Goal: Task Accomplishment & Management: Complete application form

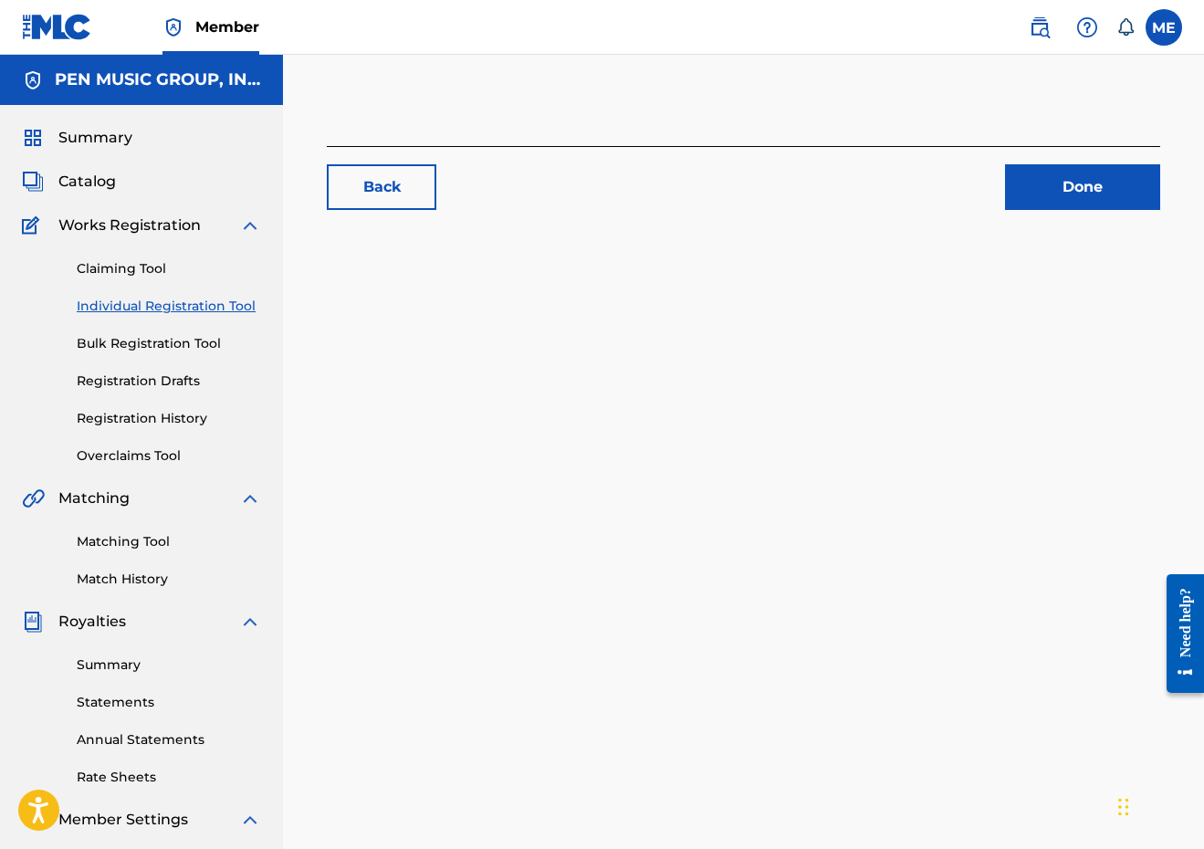
click at [129, 258] on div "Claiming Tool Individual Registration Tool Bulk Registration Tool Registration …" at bounding box center [141, 351] width 239 height 229
click at [129, 265] on link "Claiming Tool" at bounding box center [169, 268] width 184 height 19
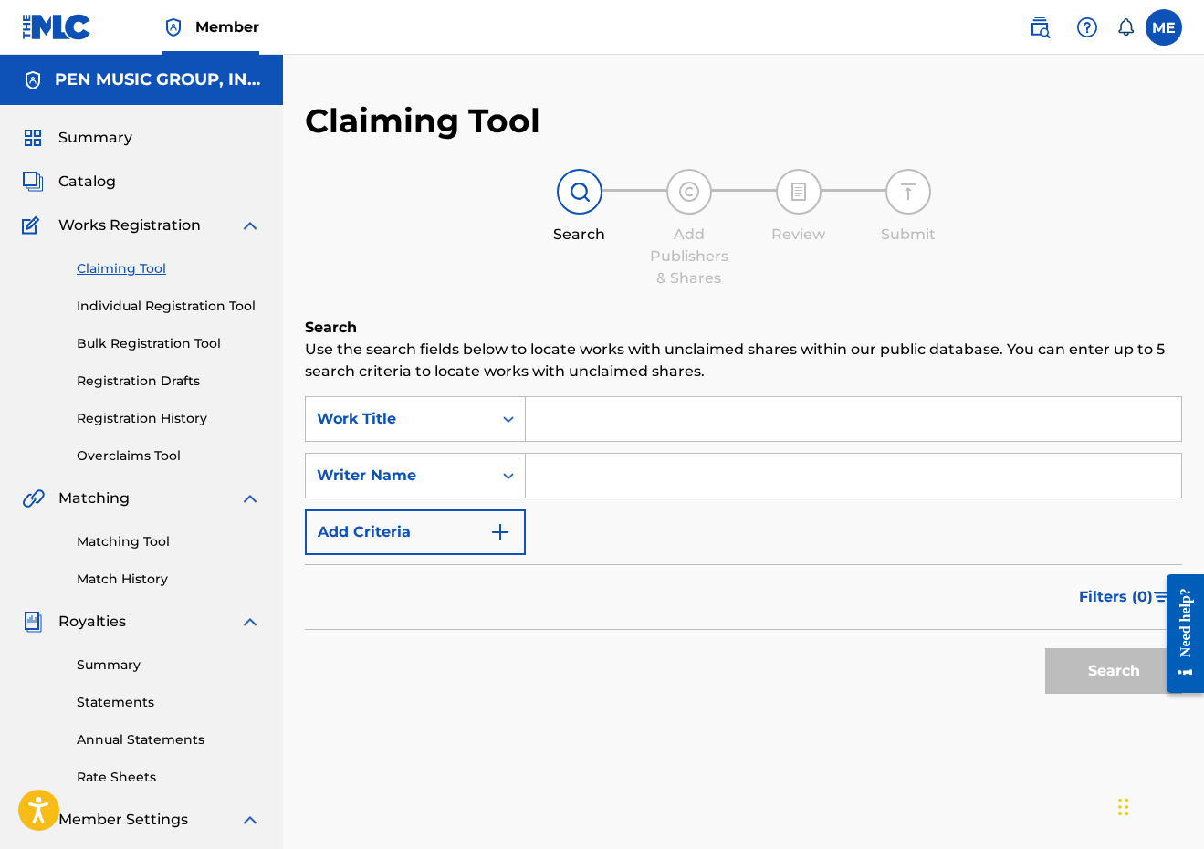
click at [626, 427] on input "Search Form" at bounding box center [854, 419] width 656 height 44
paste input "JOY O D"
type input "JOY O D"
click at [603, 469] on input "Search Form" at bounding box center [854, 476] width 656 height 44
type input "MORAN"
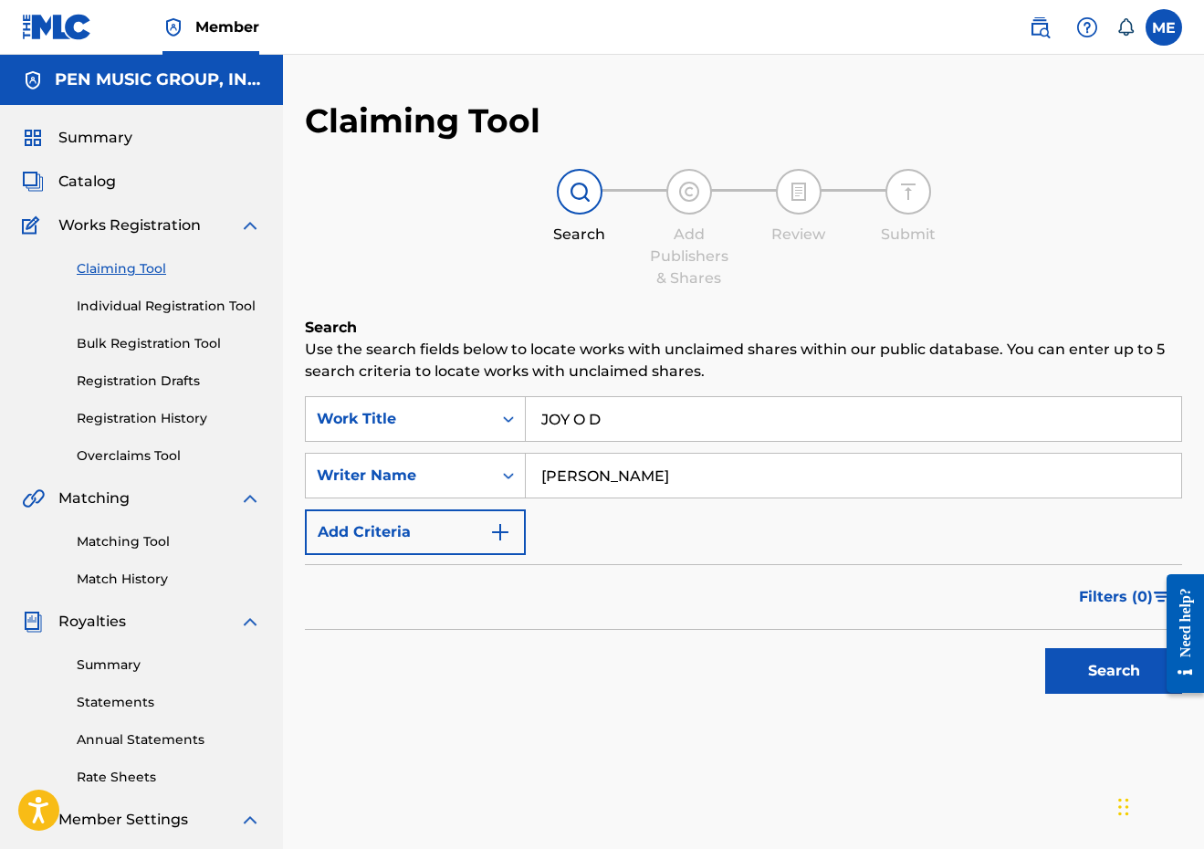
click at [1114, 671] on button "Search" at bounding box center [1114, 671] width 137 height 46
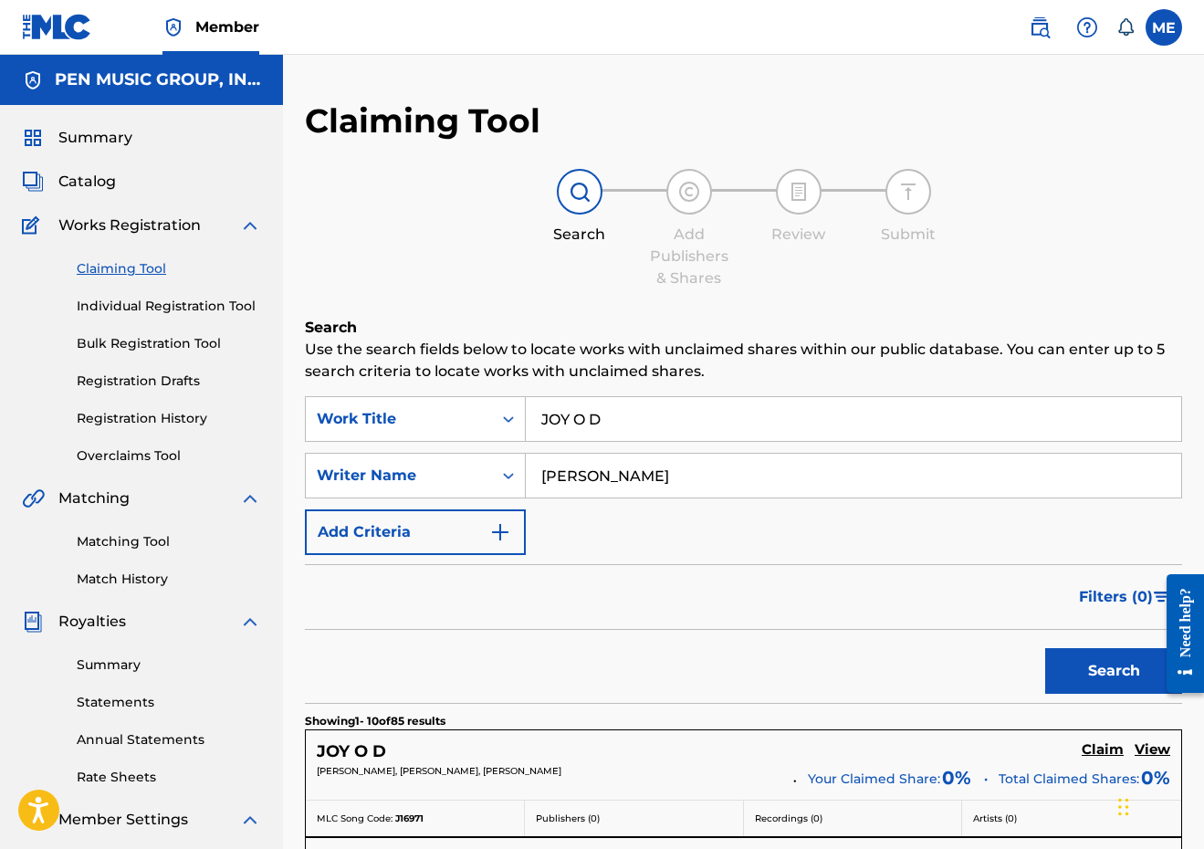
scroll to position [134, 0]
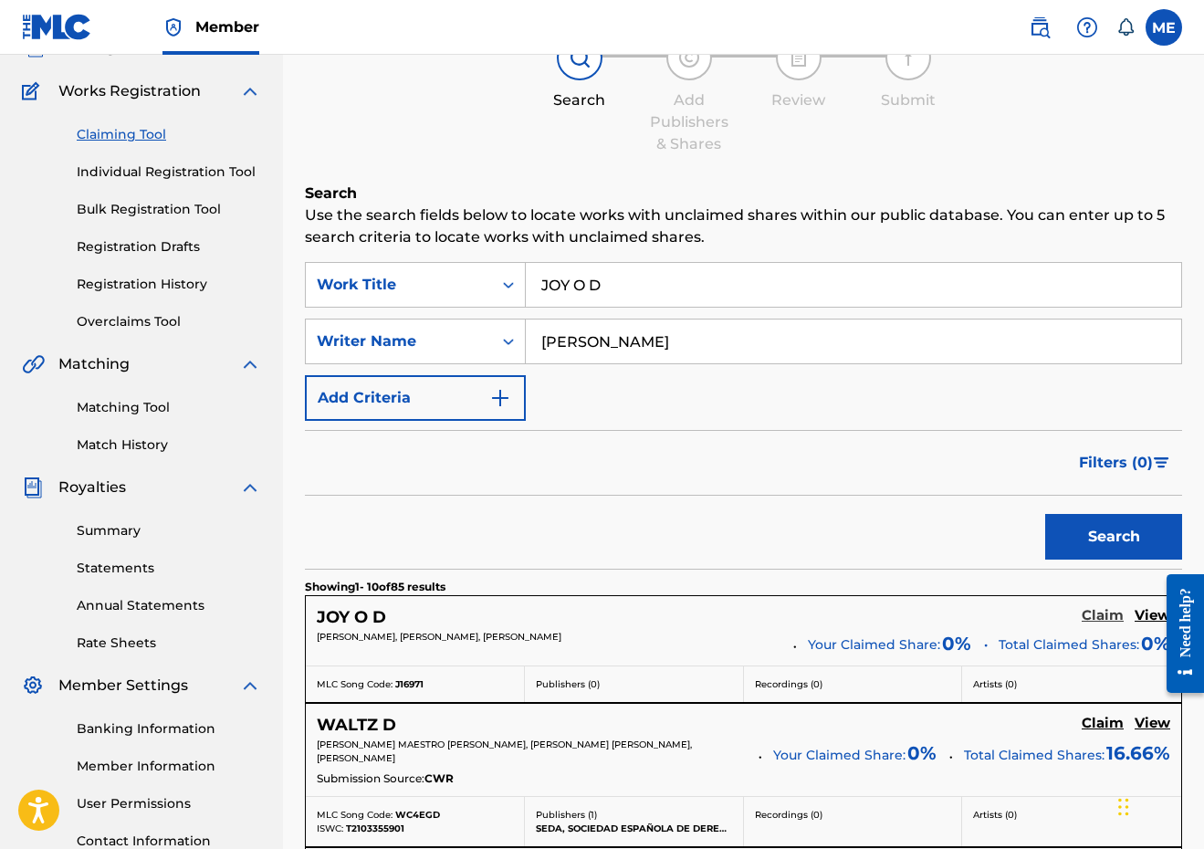
click at [1088, 614] on h5 "Claim" at bounding box center [1103, 615] width 42 height 17
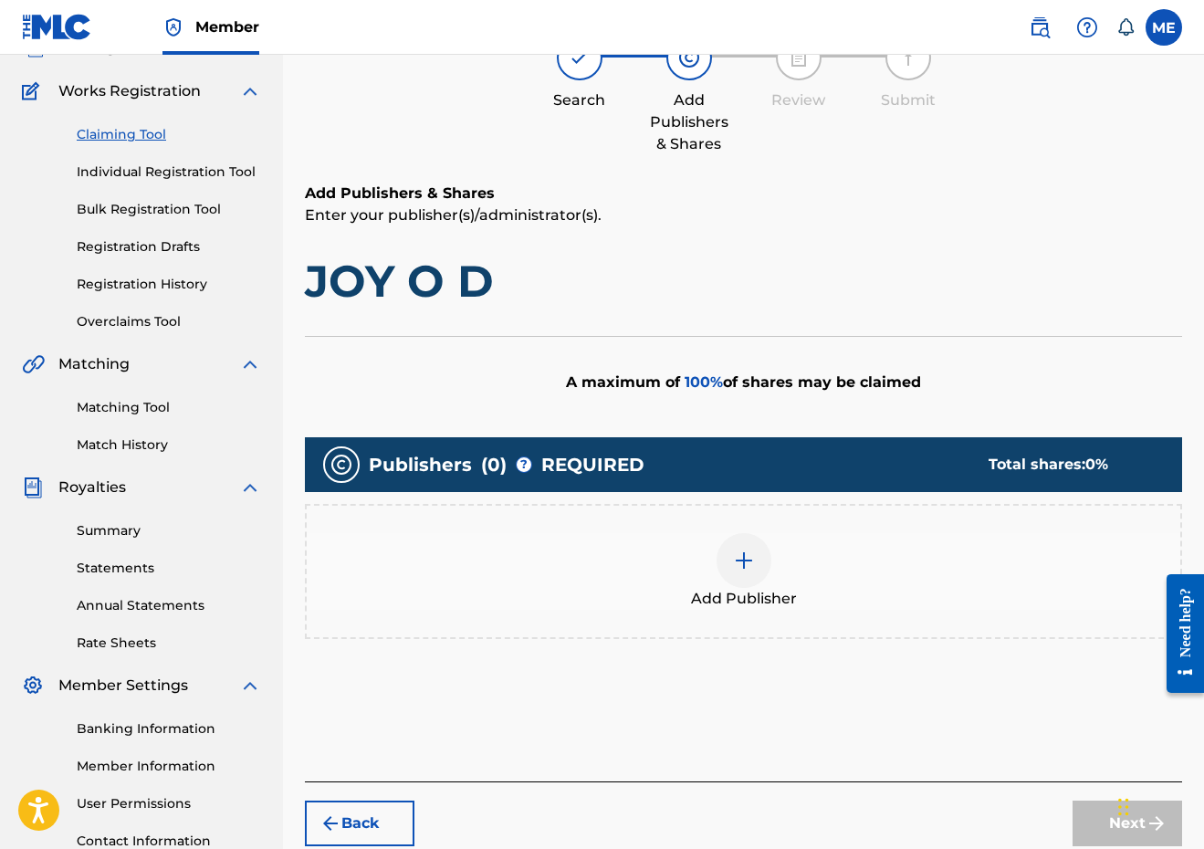
click at [727, 615] on div "Add Publisher" at bounding box center [744, 571] width 878 height 135
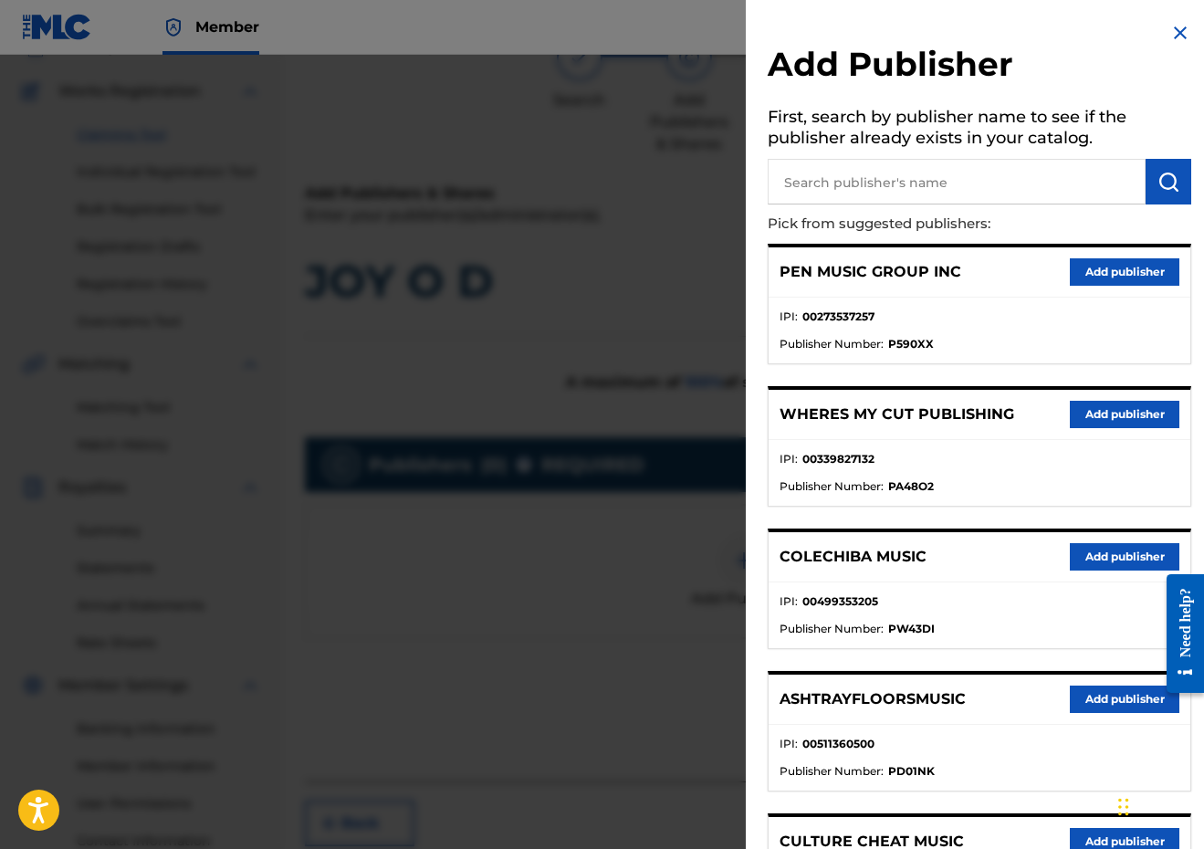
click at [899, 193] on input "text" at bounding box center [957, 182] width 378 height 46
click at [874, 180] on input "text" at bounding box center [957, 182] width 378 height 46
paste input "MR TANMAN MUSIC"
type input "MR TANMAN MUSIC"
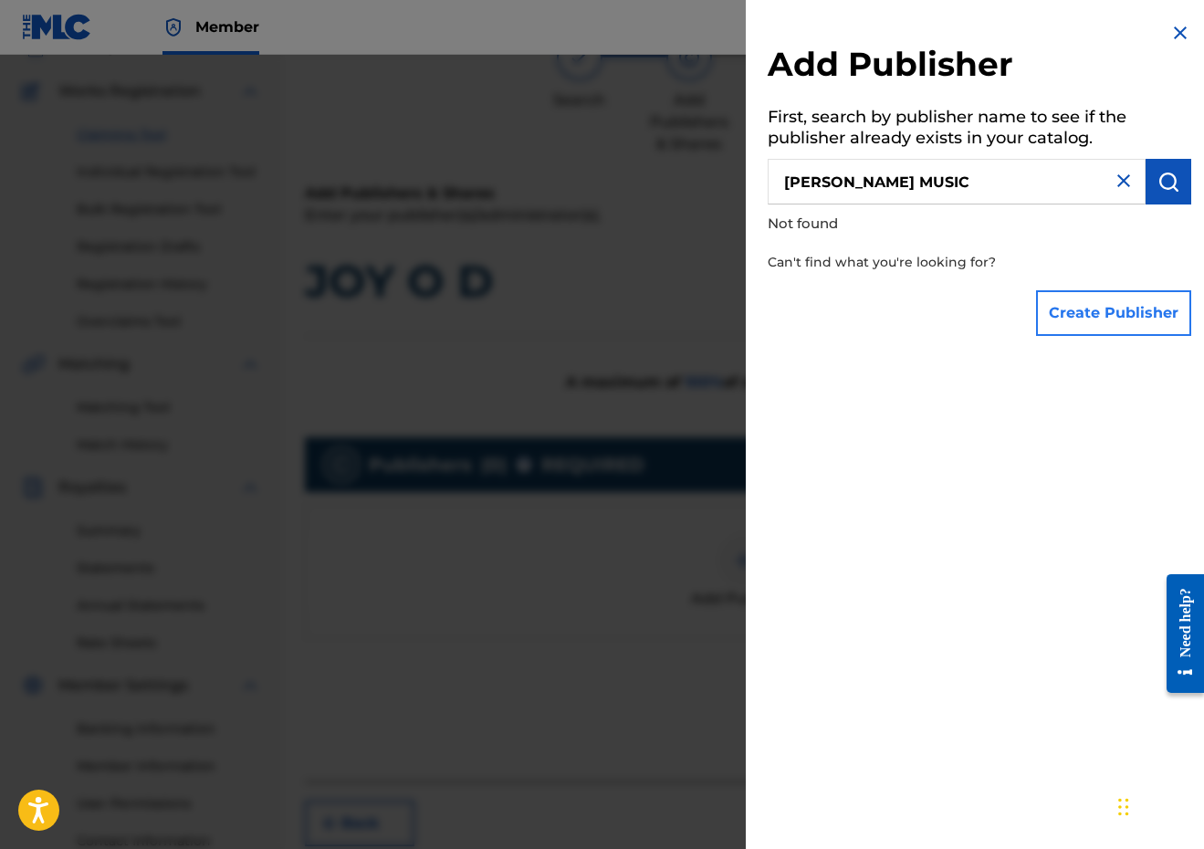
click at [1113, 312] on button "Create Publisher" at bounding box center [1113, 313] width 155 height 46
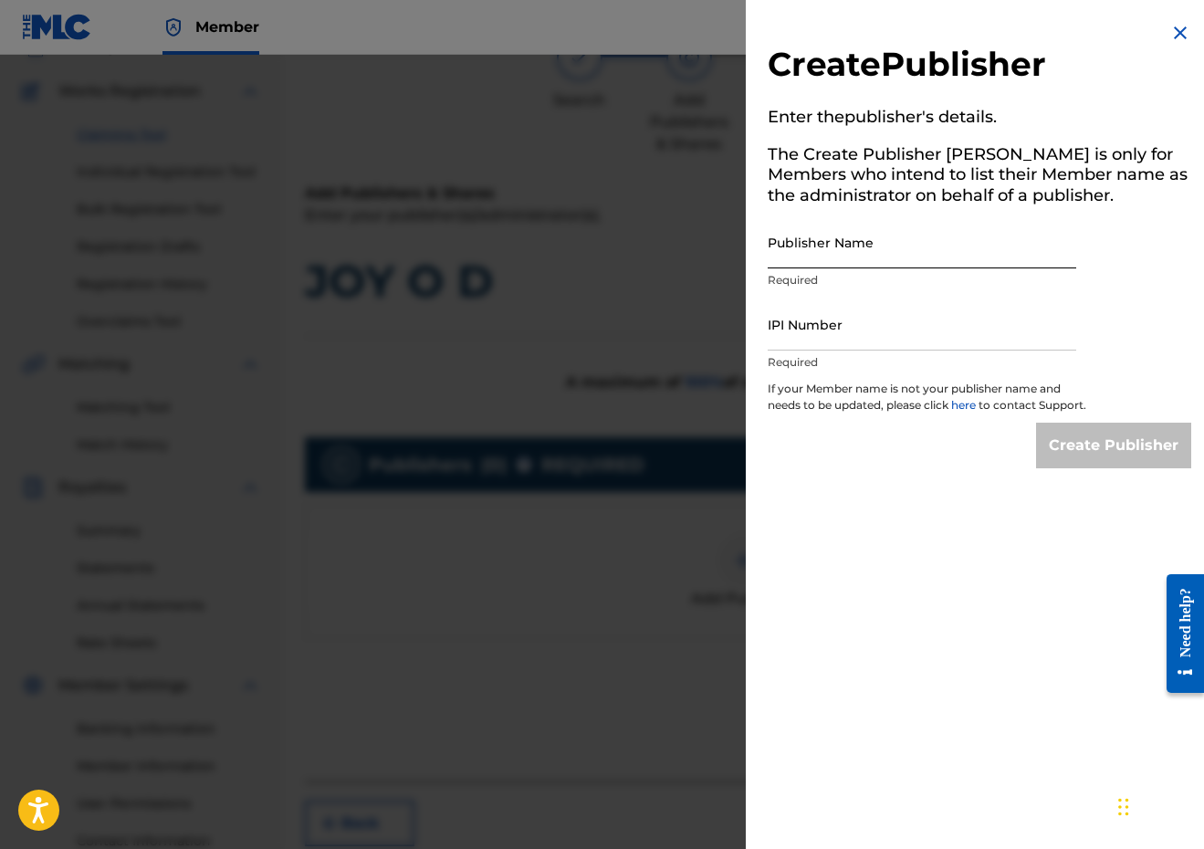
click at [859, 248] on input "Publisher Name" at bounding box center [922, 242] width 309 height 52
paste input "MR TANMAN MUSIC"
type input "MR TANMAN MUSIC"
click at [1033, 321] on input "IPI Number" at bounding box center [922, 325] width 309 height 52
paste input "00338805642"
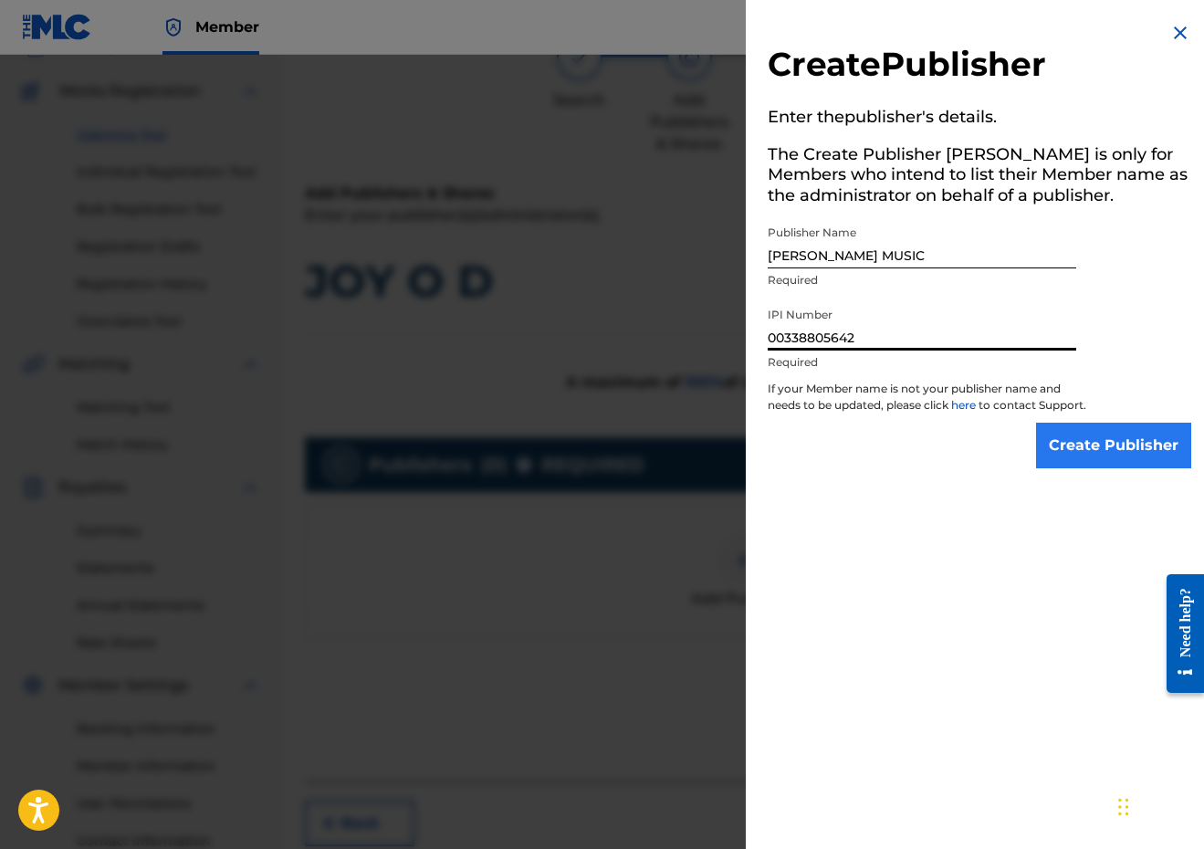
type input "00338805642"
click at [1119, 447] on input "Create Publisher" at bounding box center [1113, 446] width 155 height 46
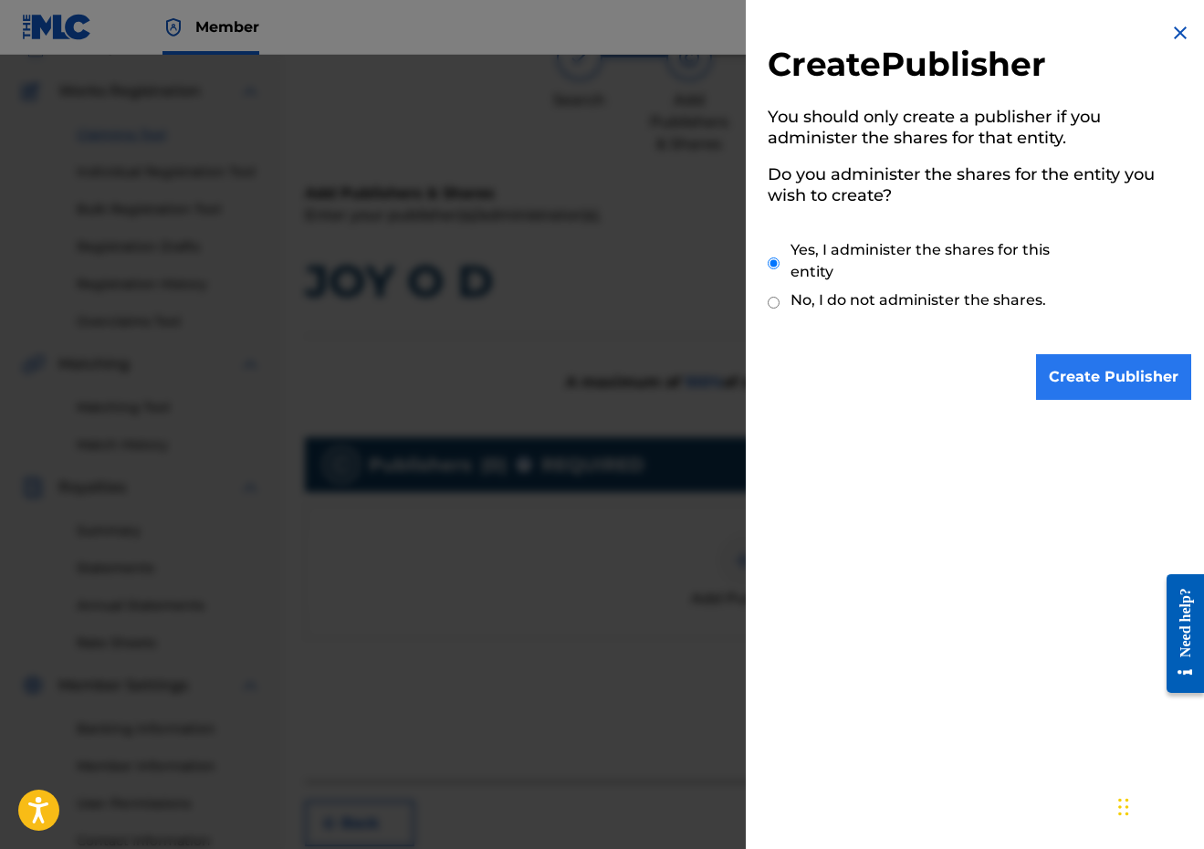
click at [1098, 367] on input "Create Publisher" at bounding box center [1113, 377] width 155 height 46
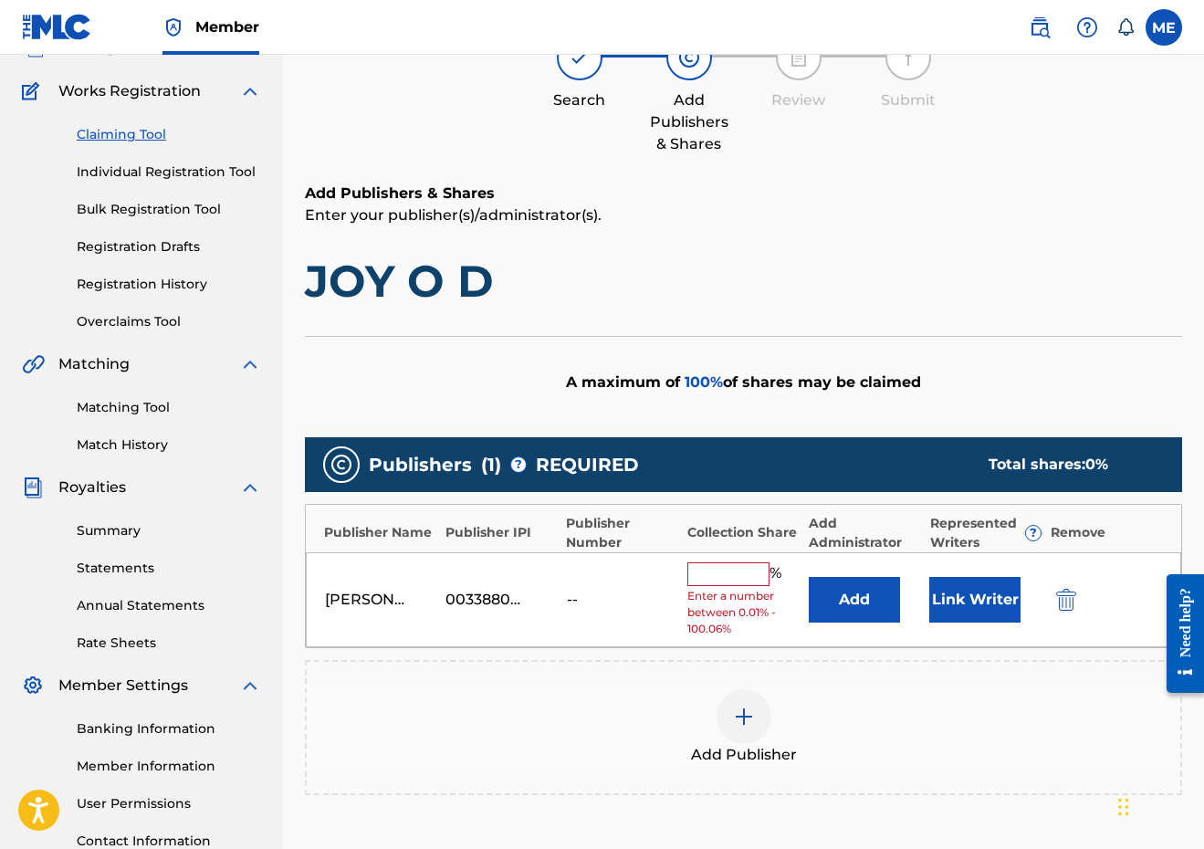
click at [753, 569] on input "text" at bounding box center [729, 575] width 82 height 24
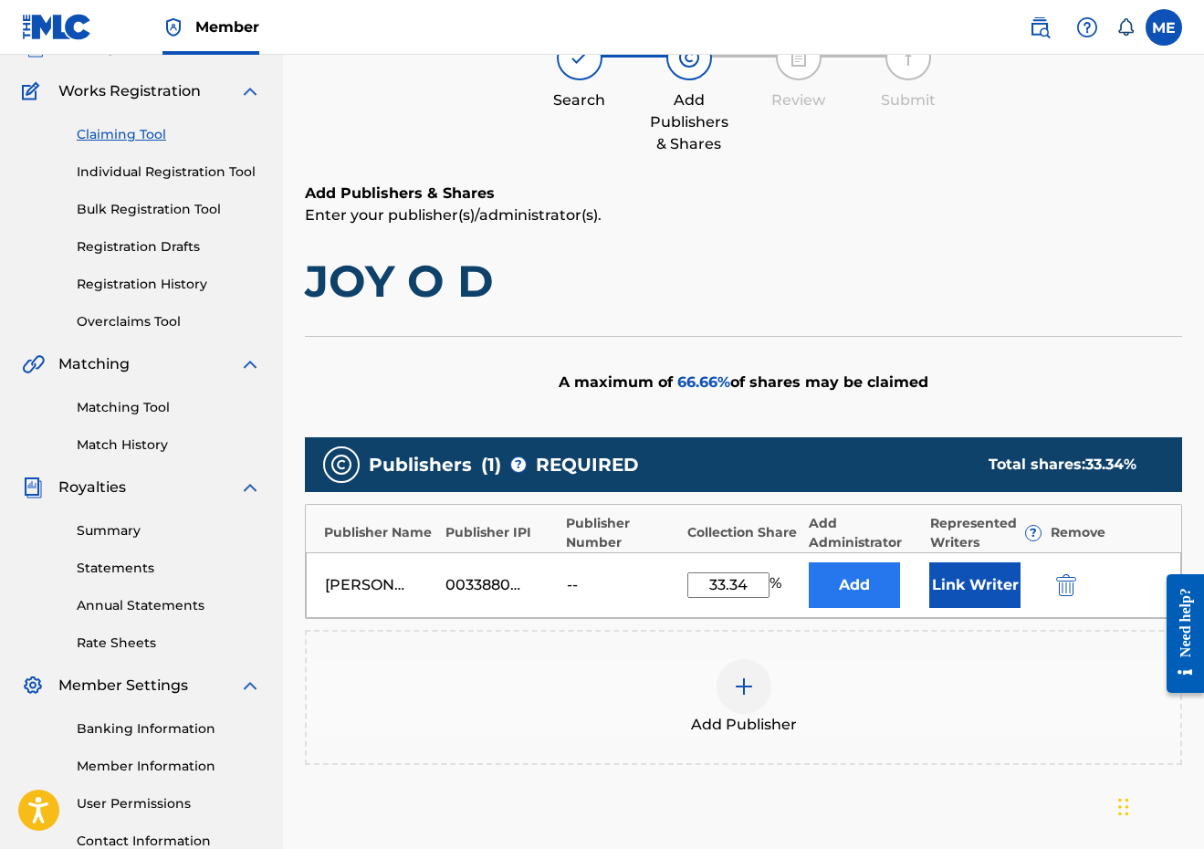
type input "33.34"
click at [878, 576] on button "Add" at bounding box center [854, 586] width 91 height 46
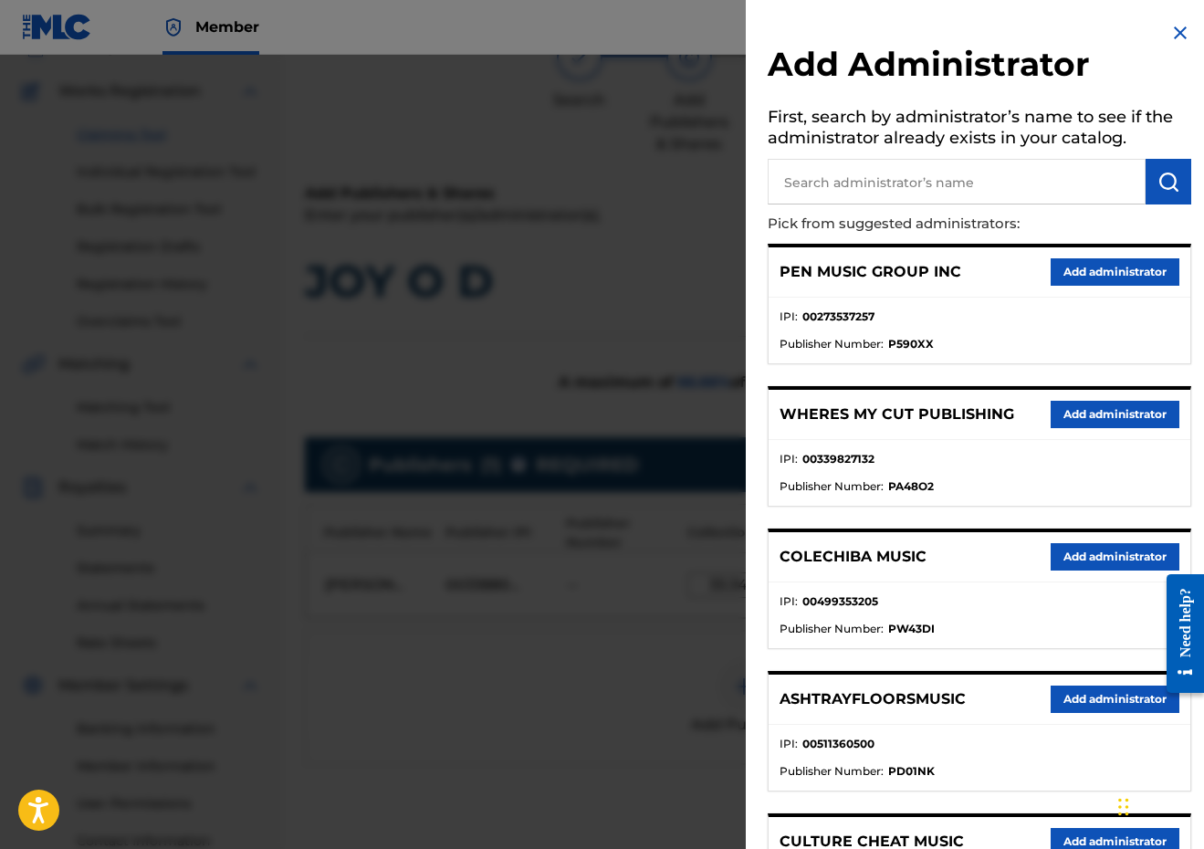
click at [941, 192] on input "text" at bounding box center [957, 182] width 378 height 46
click at [1183, 30] on img at bounding box center [1181, 33] width 22 height 22
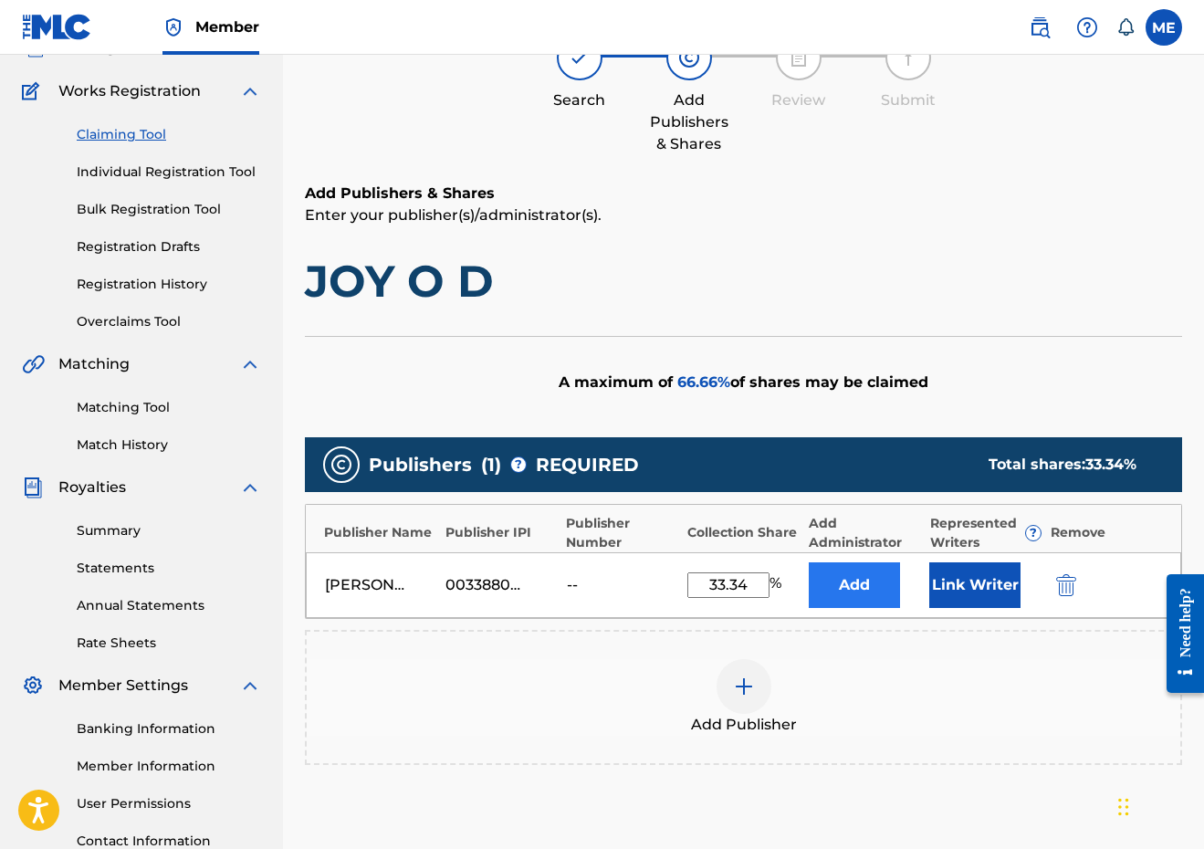
click at [856, 598] on button "Add" at bounding box center [854, 586] width 91 height 46
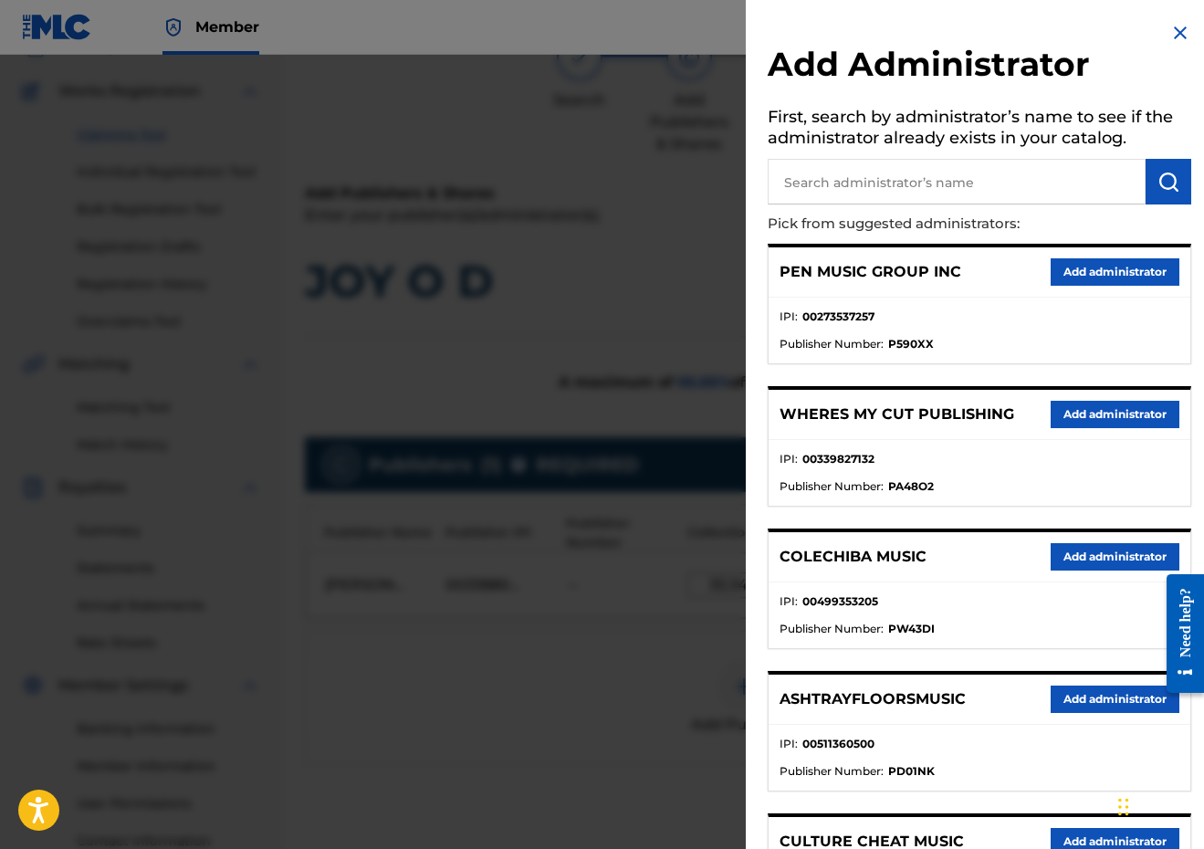
click at [966, 189] on input "text" at bounding box center [957, 182] width 378 height 46
type input "PENSIVE"
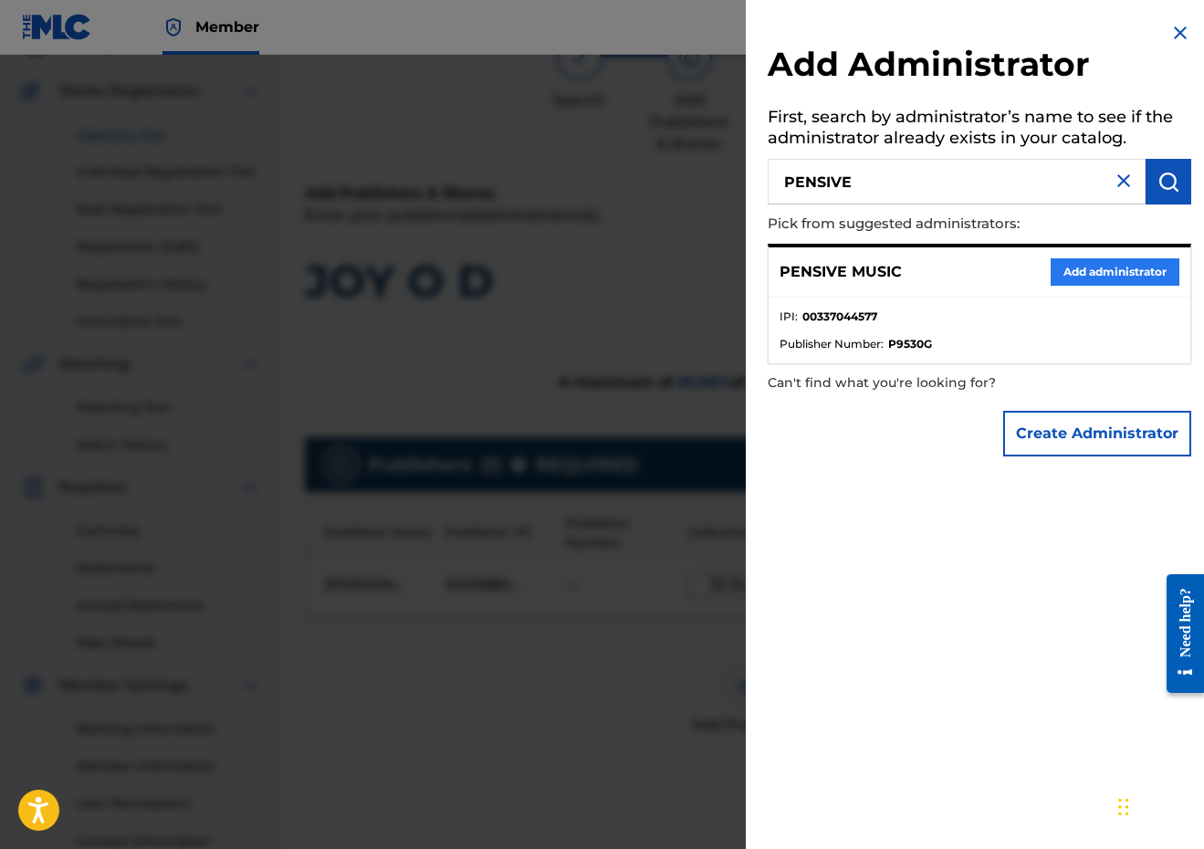
click at [1116, 277] on button "Add administrator" at bounding box center [1115, 271] width 129 height 27
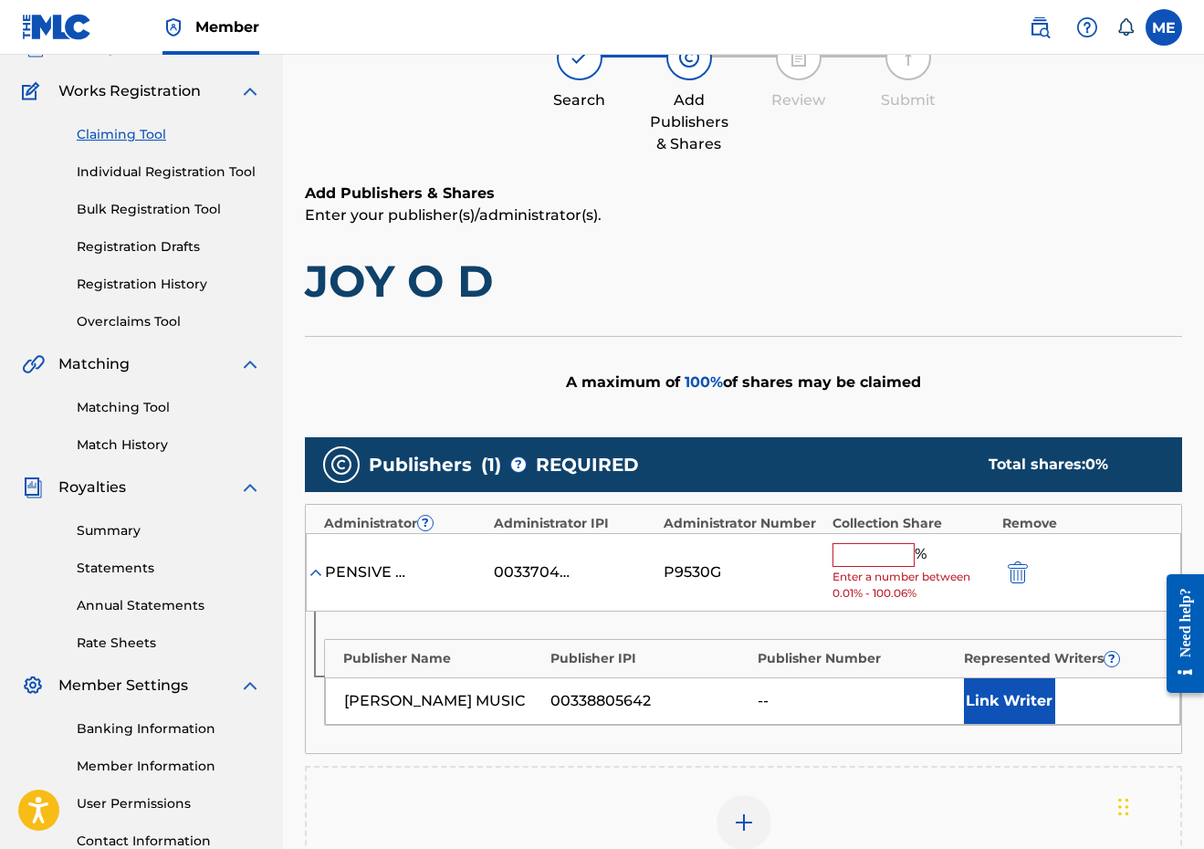
click at [849, 552] on input "text" at bounding box center [874, 555] width 82 height 24
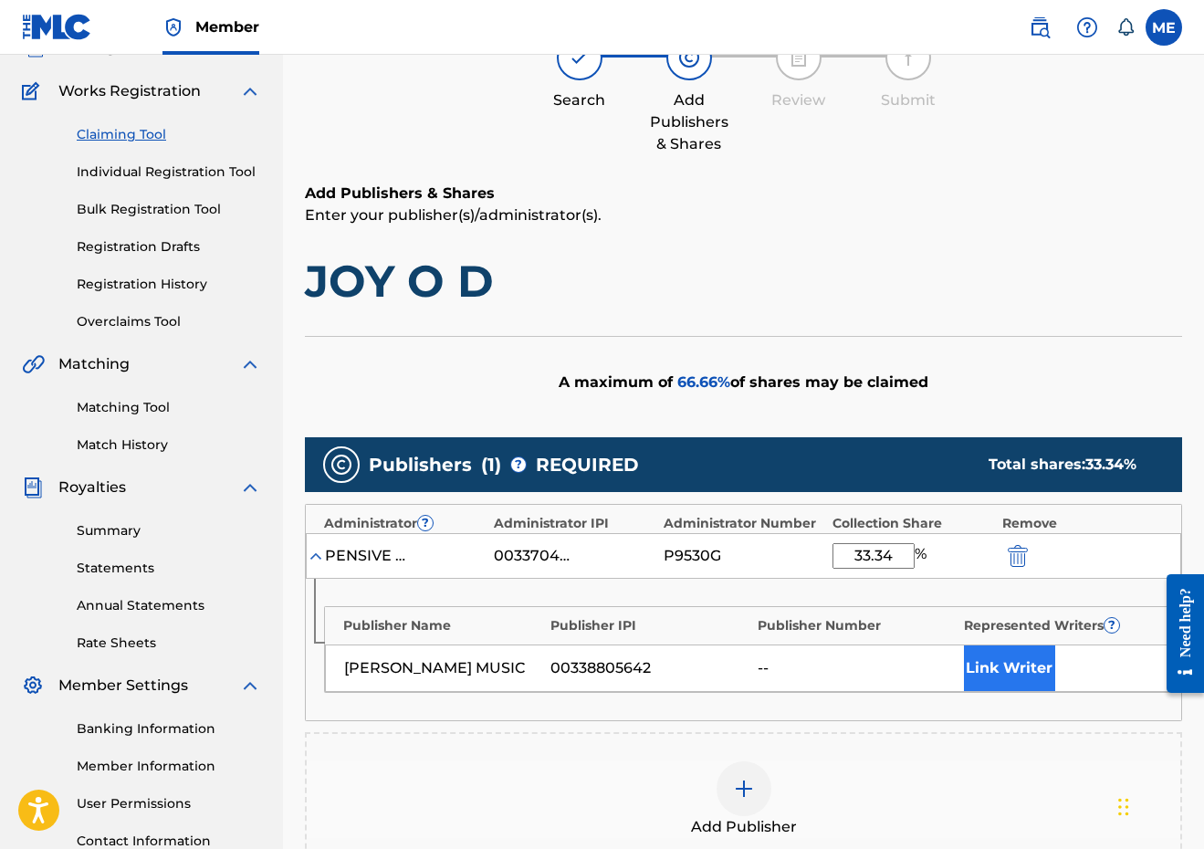
type input "33.34"
click at [1047, 681] on button "Link Writer" at bounding box center [1009, 669] width 91 height 46
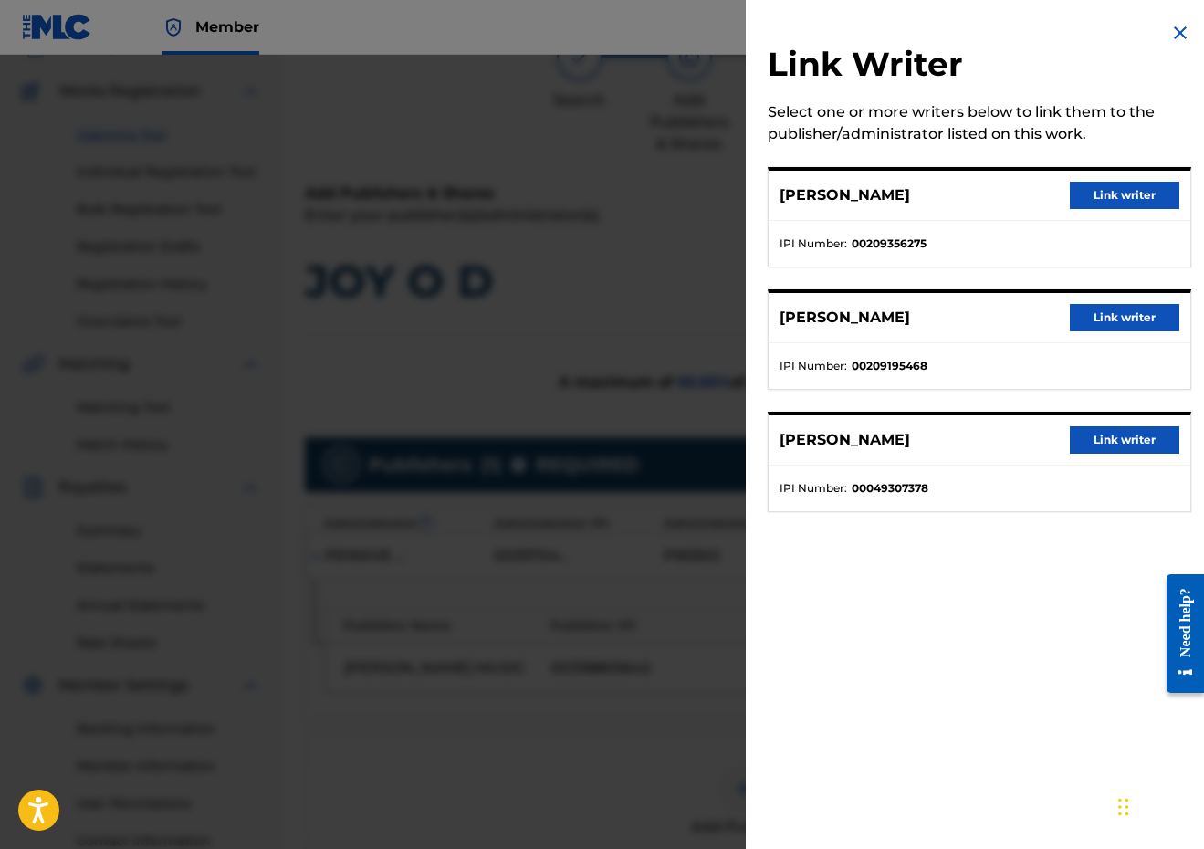
click at [1125, 179] on div "TONY MORAN Link writer" at bounding box center [980, 196] width 422 height 50
click at [1124, 190] on button "Link writer" at bounding box center [1125, 195] width 110 height 27
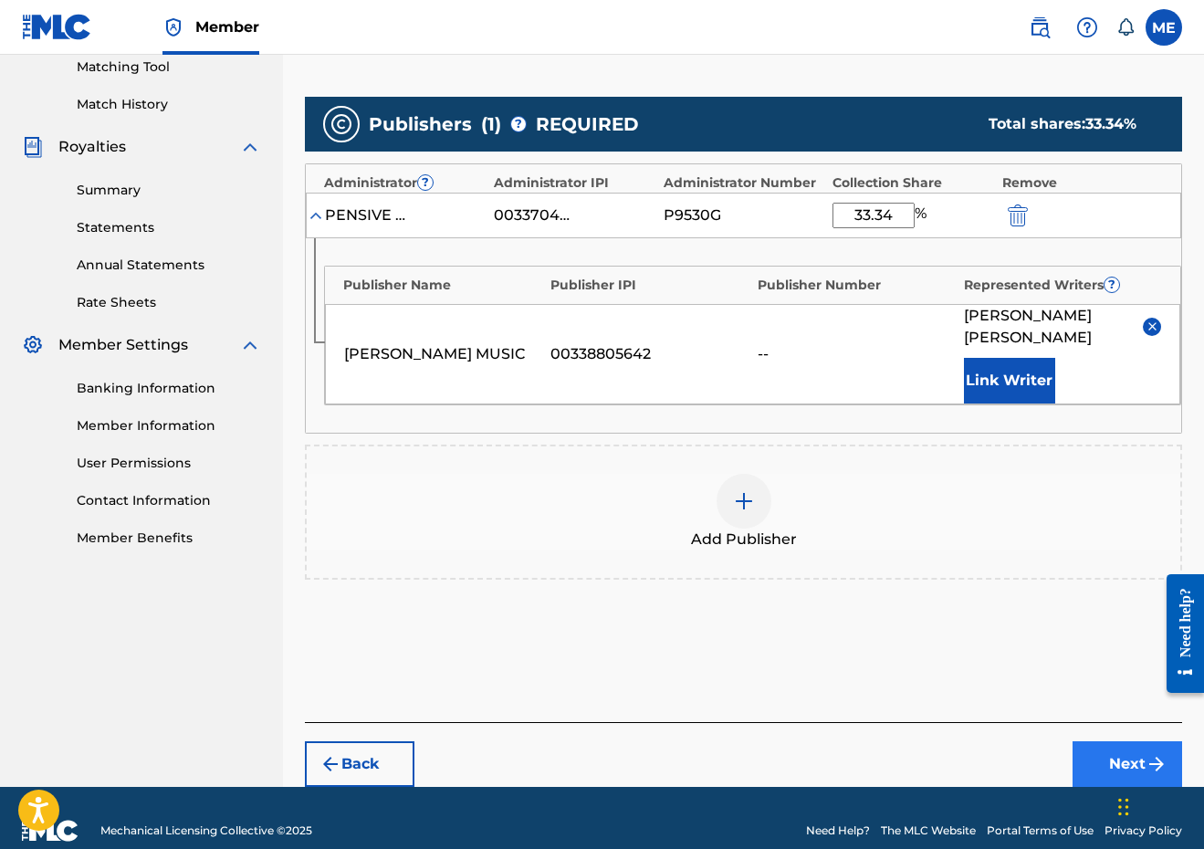
click at [1091, 741] on button "Next" at bounding box center [1128, 764] width 110 height 46
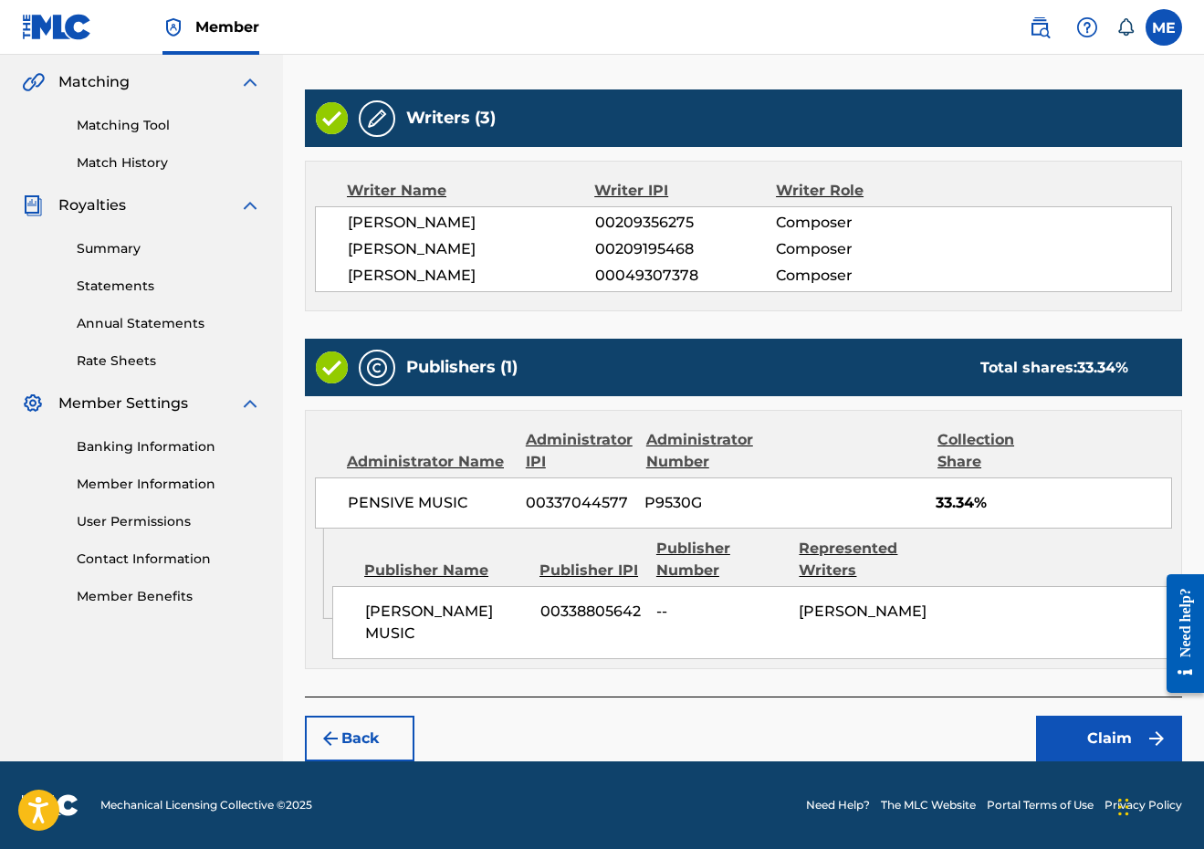
scroll to position [392, 0]
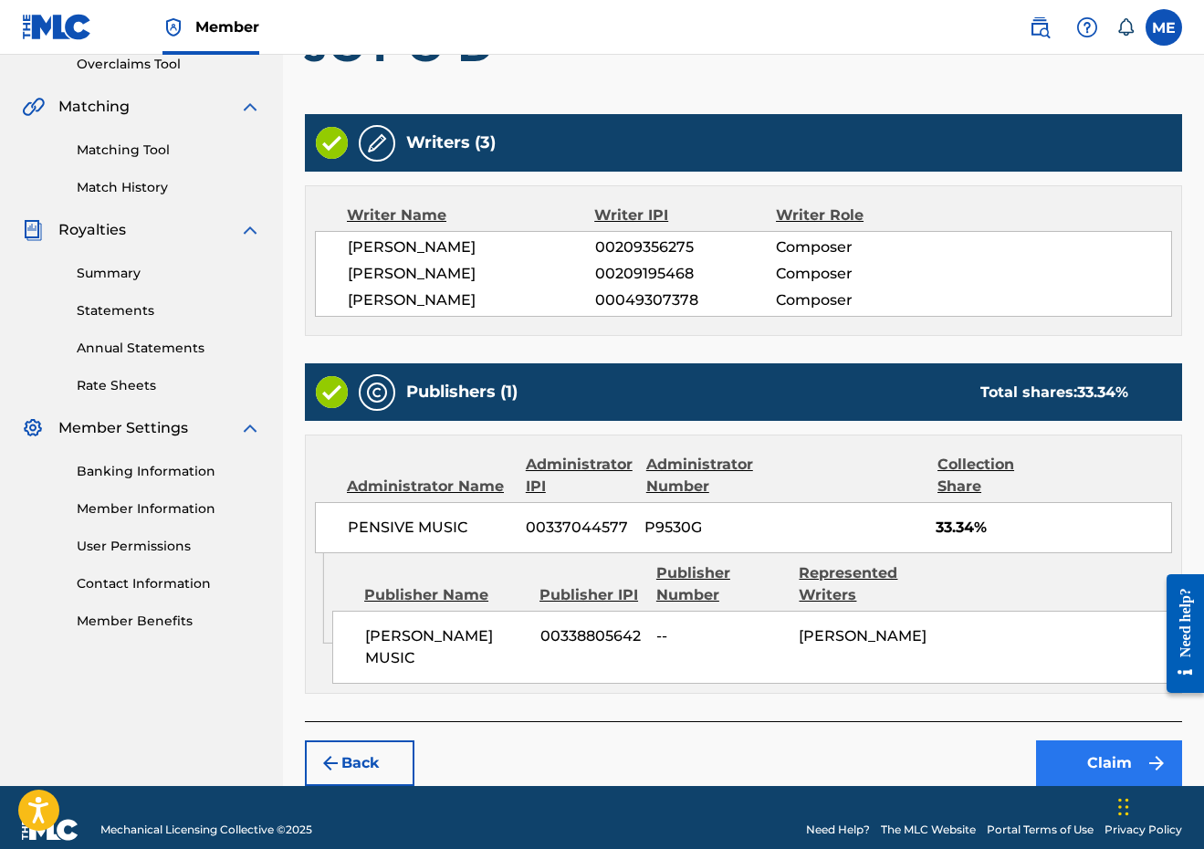
click at [1096, 741] on button "Claim" at bounding box center [1109, 764] width 146 height 46
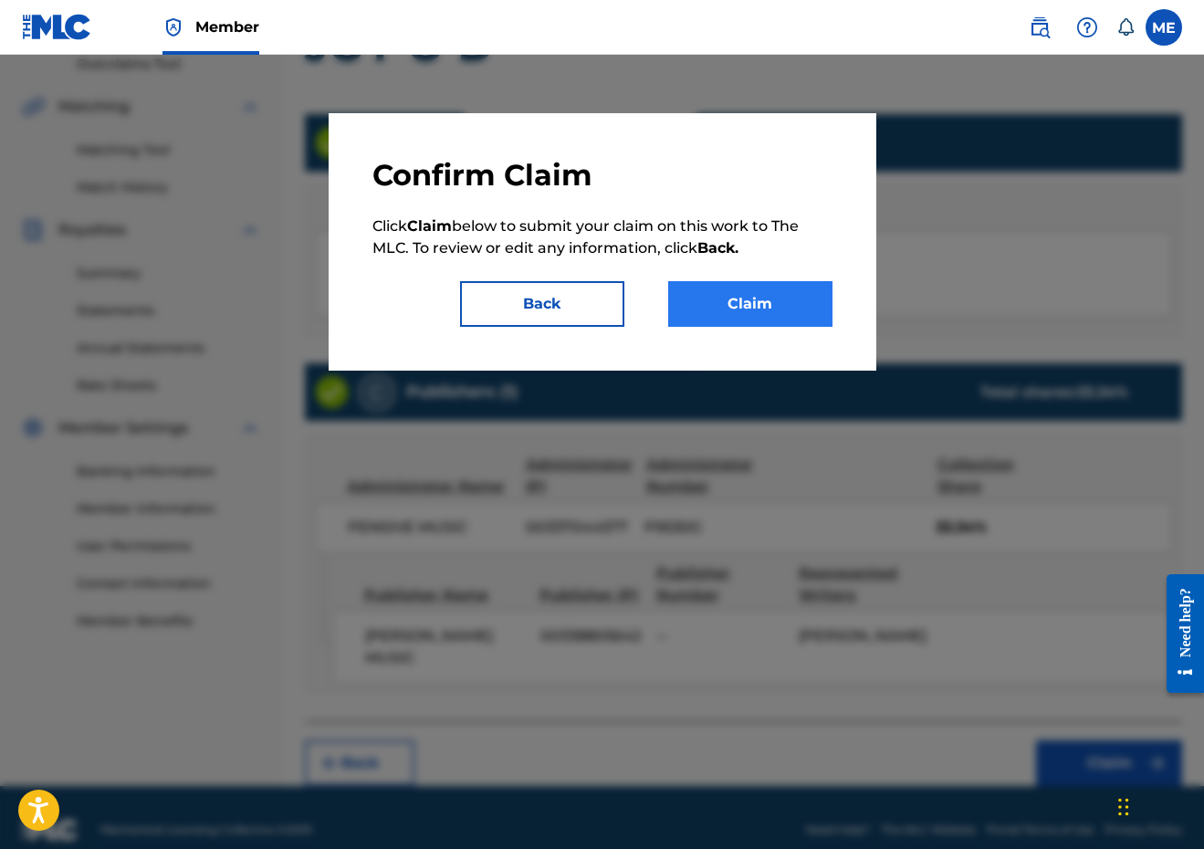
click at [756, 308] on button "Claim" at bounding box center [750, 304] width 164 height 46
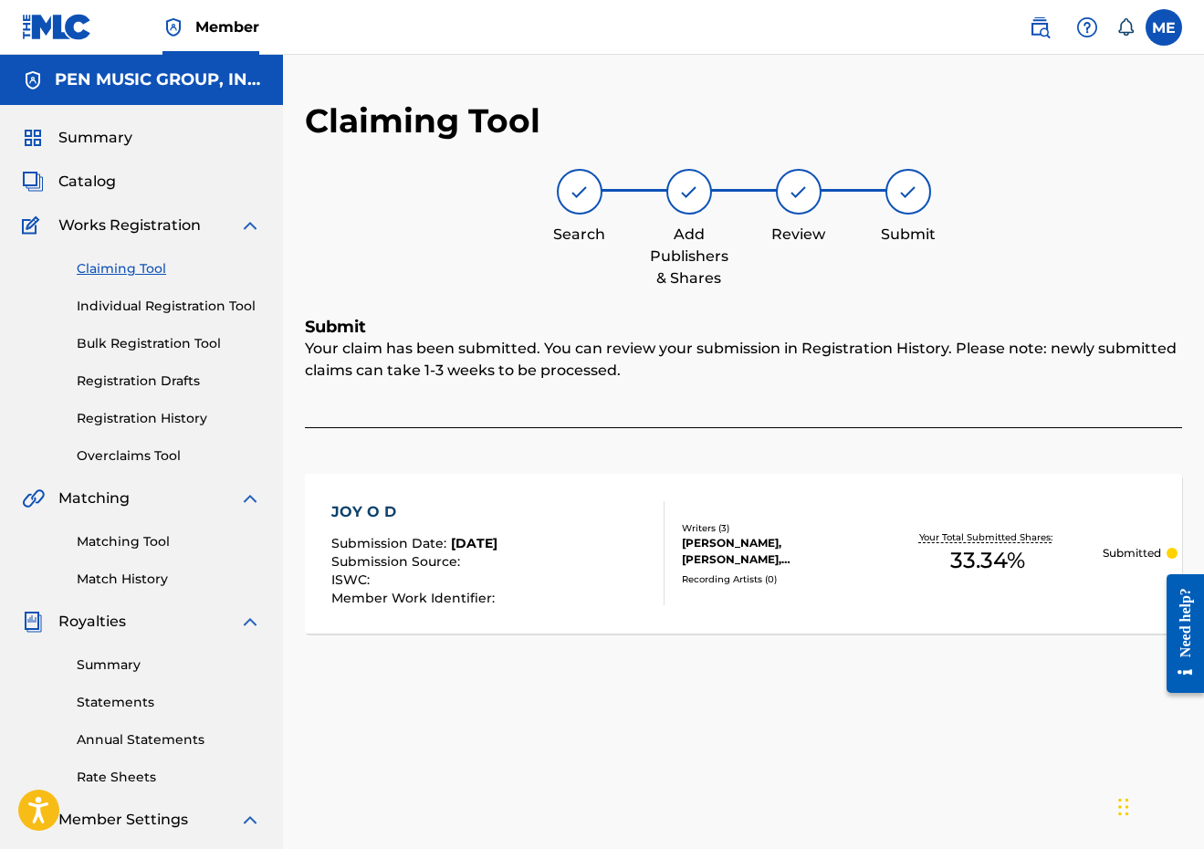
scroll to position [-1, 0]
click at [138, 266] on link "Claiming Tool" at bounding box center [169, 268] width 184 height 19
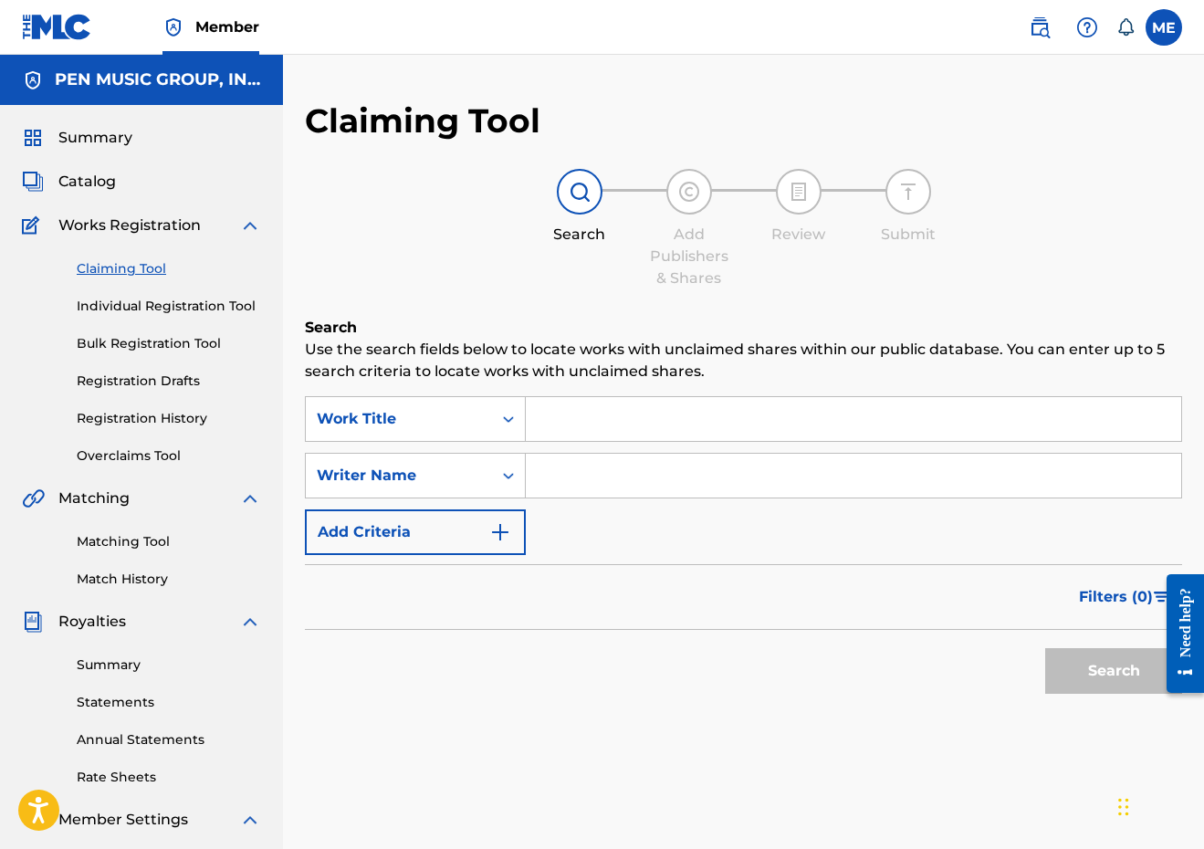
click at [639, 418] on input "Search Form" at bounding box center [854, 419] width 656 height 44
paste input "PACO BELL CANNON"
type input "PACO BELL CANNON"
click at [596, 485] on input "Search Form" at bounding box center [854, 476] width 656 height 44
type input "MORAN"
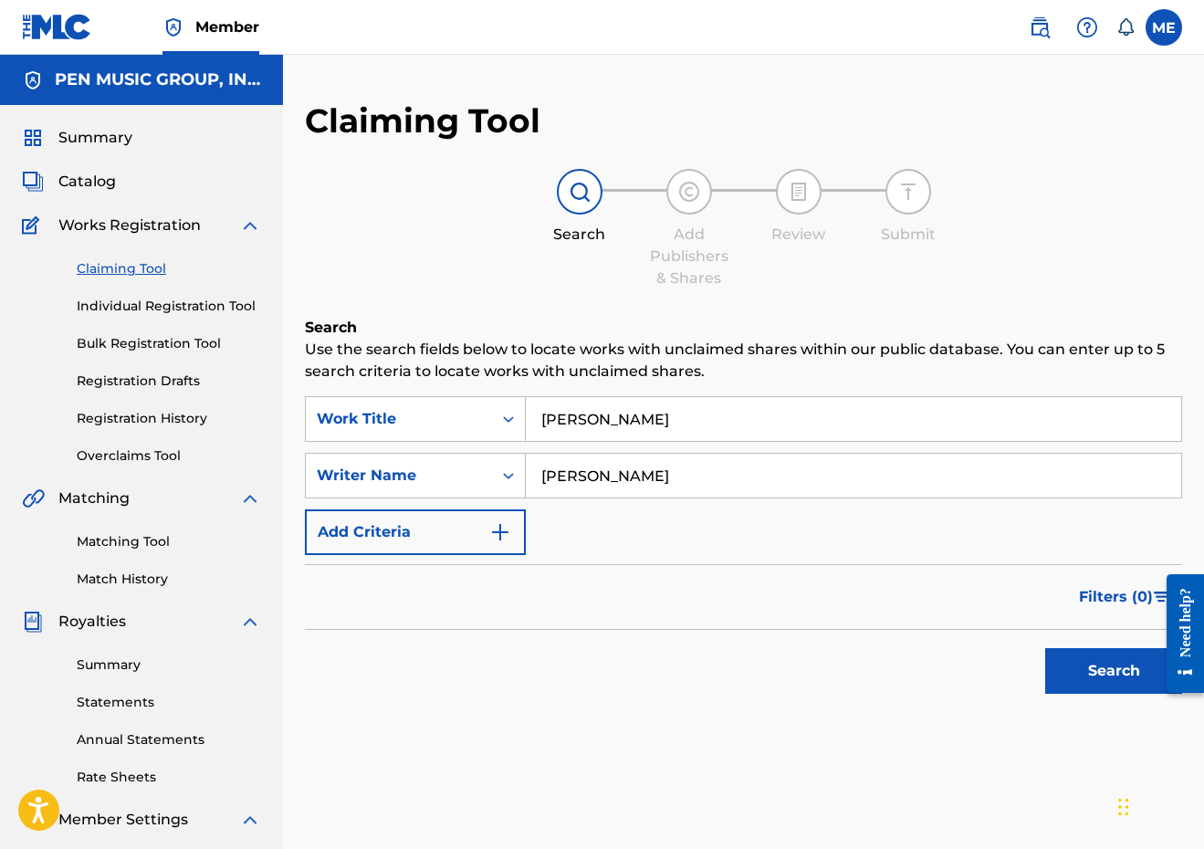
click at [1114, 671] on button "Search" at bounding box center [1114, 671] width 137 height 46
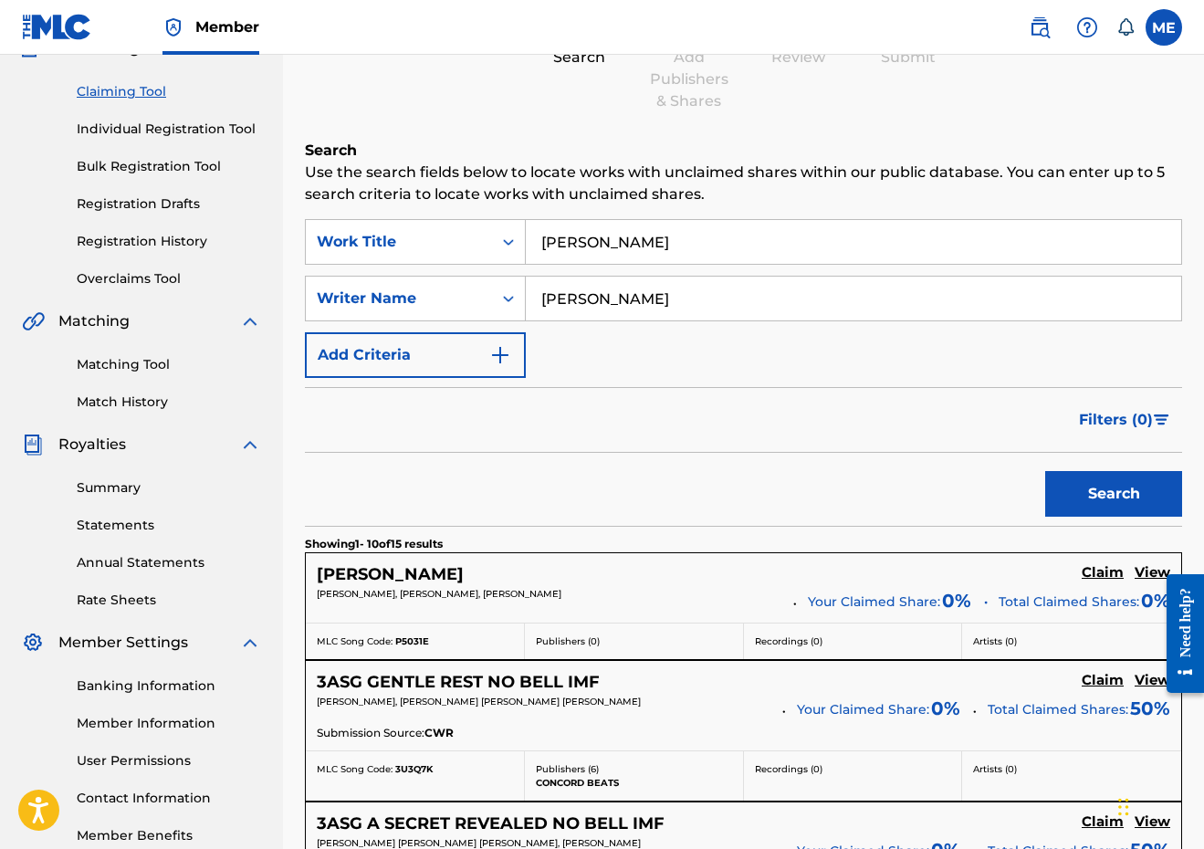
scroll to position [338, 0]
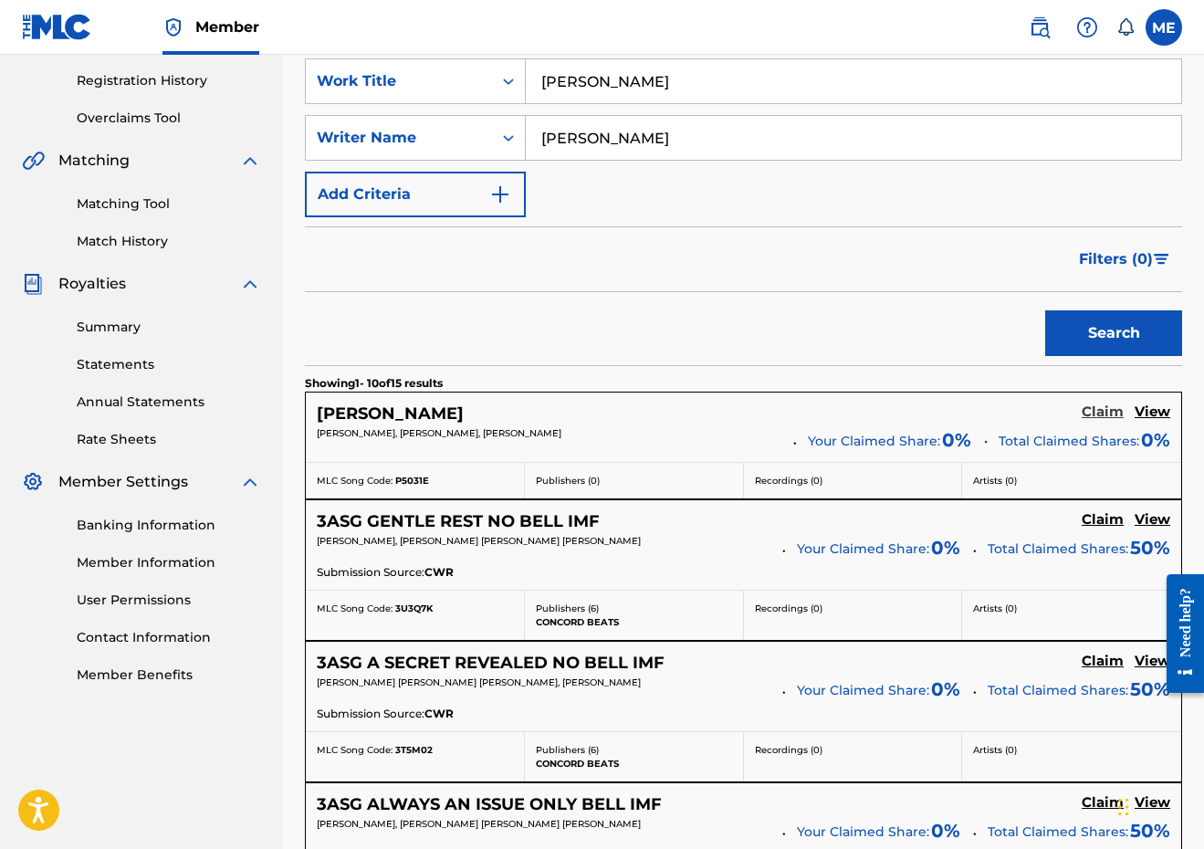
click at [1097, 419] on h5 "Claim" at bounding box center [1103, 412] width 42 height 17
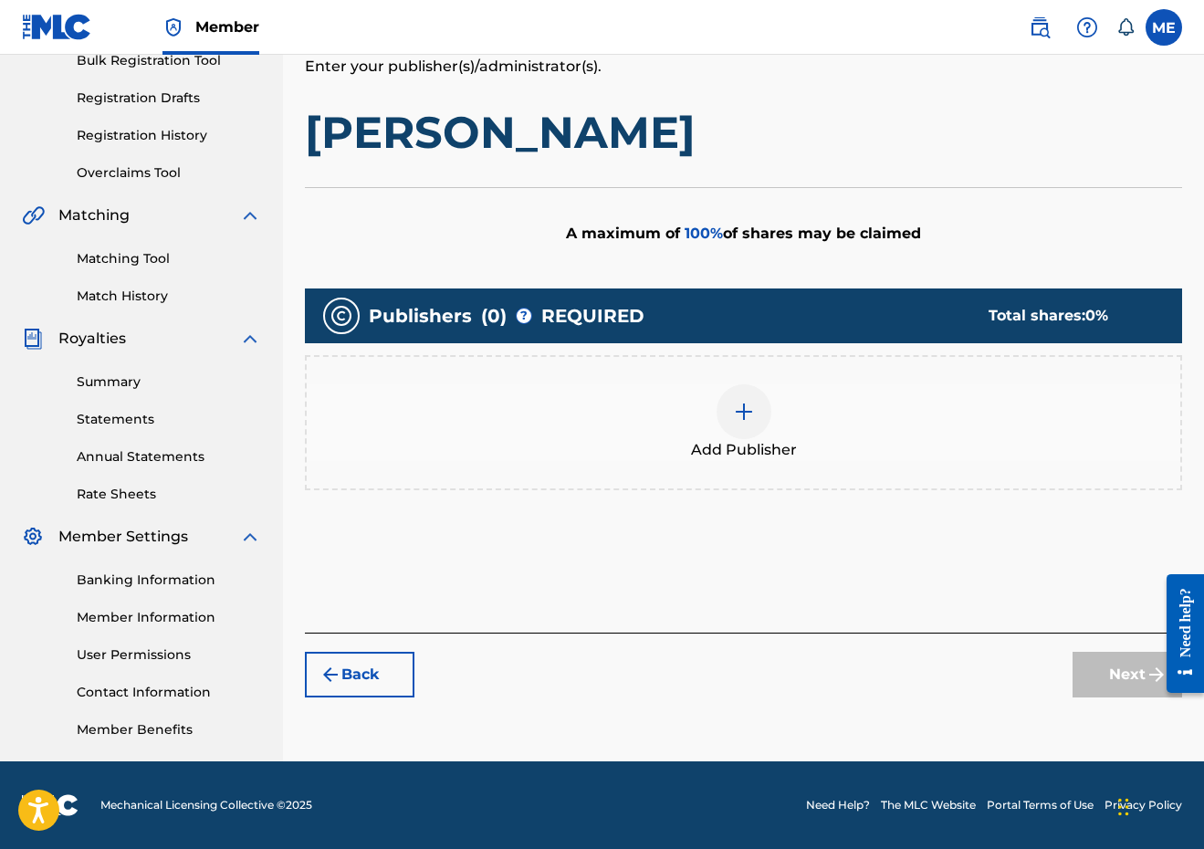
click at [735, 405] on img at bounding box center [744, 412] width 22 height 22
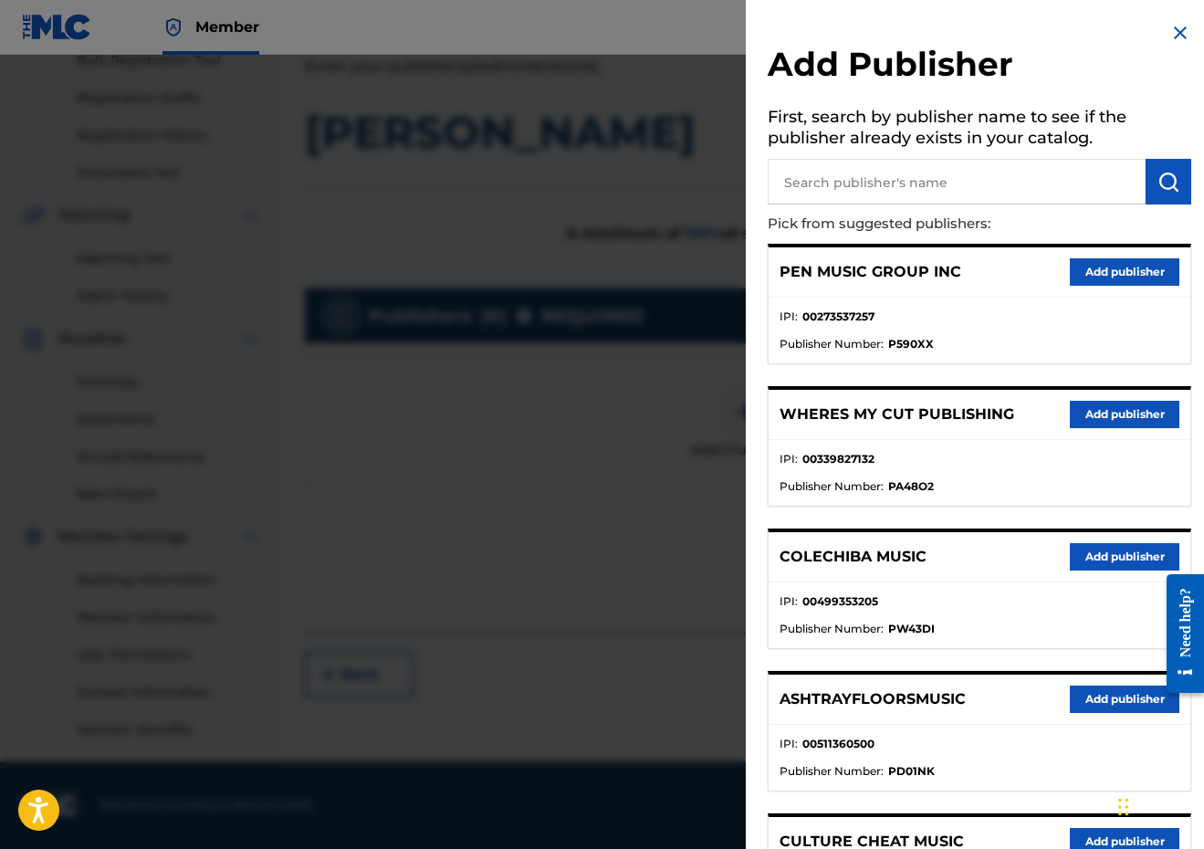
click at [940, 176] on input "text" at bounding box center [957, 182] width 378 height 46
click at [883, 199] on input "text" at bounding box center [957, 182] width 378 height 46
paste input "MR TANMAN MUSIC"
type input "MR TANMAN MUSIC"
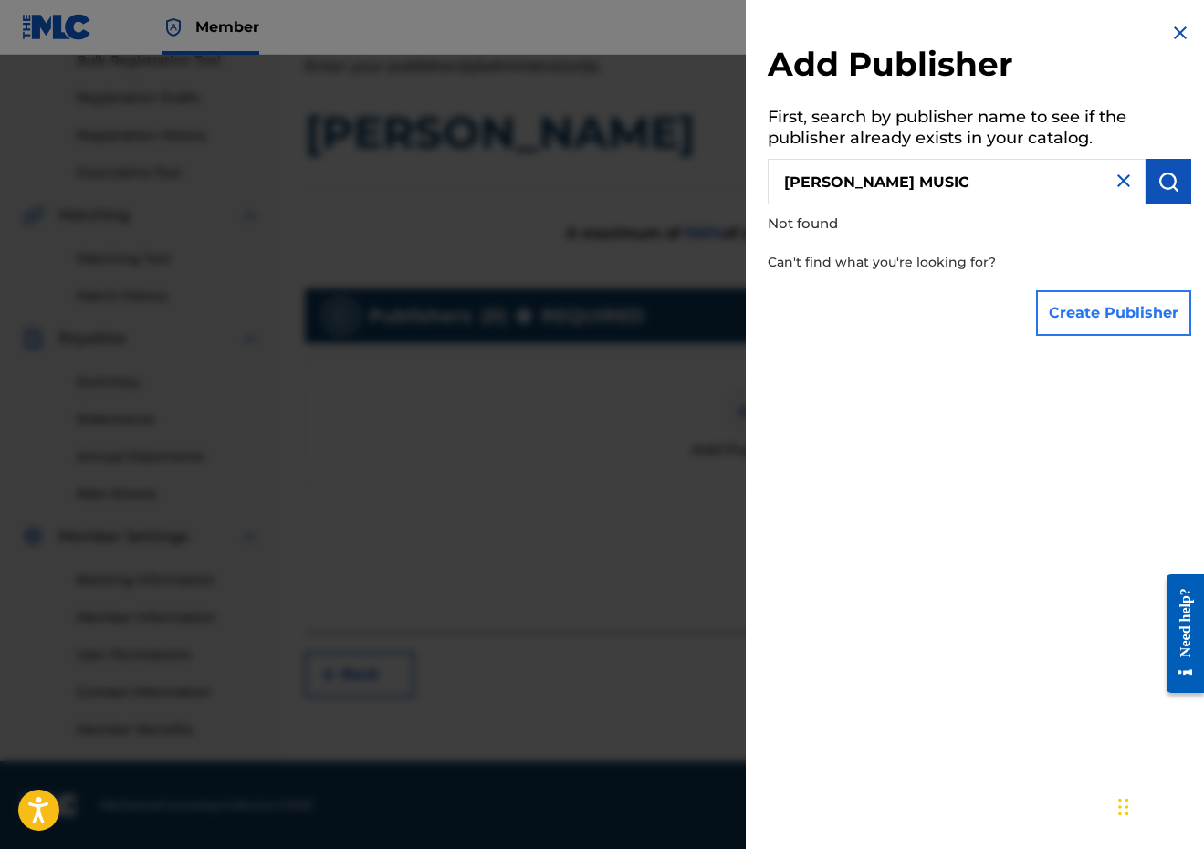
click at [1130, 308] on button "Create Publisher" at bounding box center [1113, 313] width 155 height 46
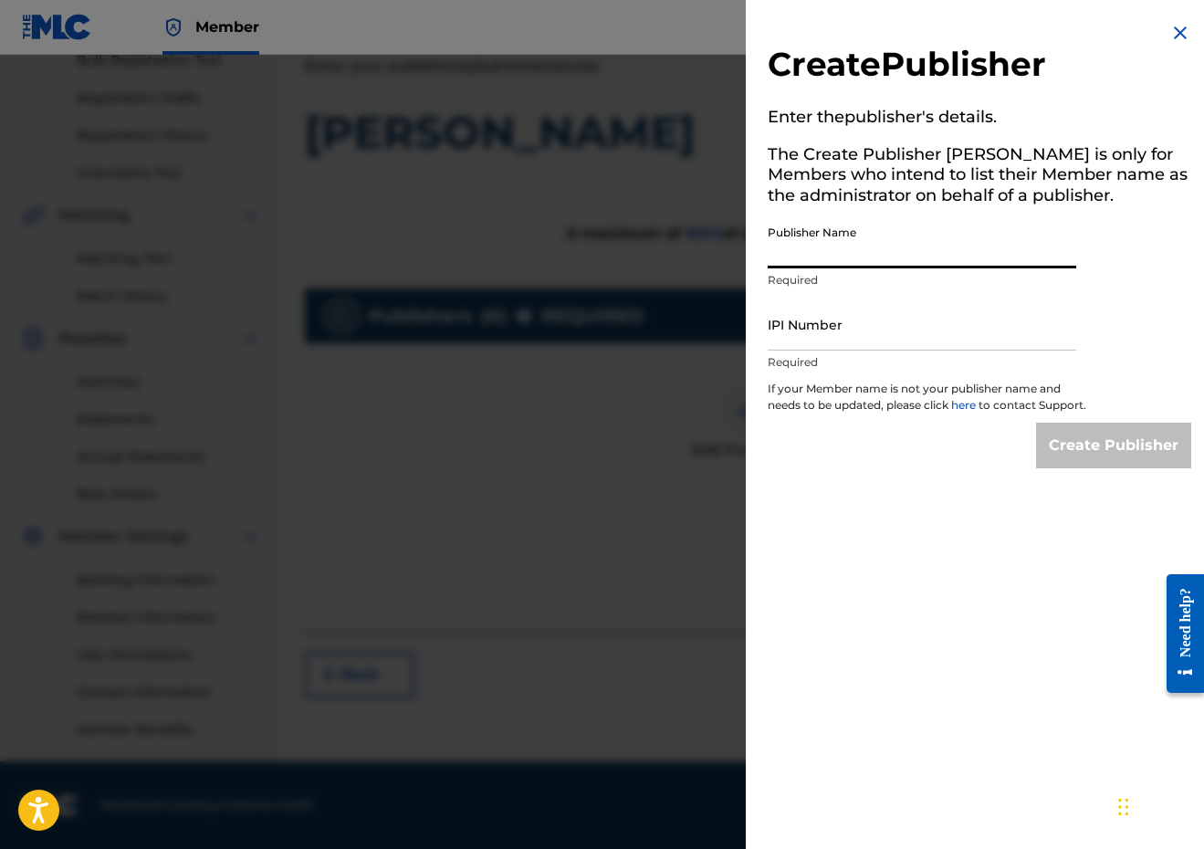
click at [956, 255] on input "Publisher Name" at bounding box center [922, 242] width 309 height 52
paste input "MR TANMAN MUSIC"
type input "MR TANMAN MUSIC"
click at [883, 351] on div "IPI Number Required" at bounding box center [922, 340] width 309 height 82
click at [883, 331] on input "IPI Number" at bounding box center [922, 325] width 309 height 52
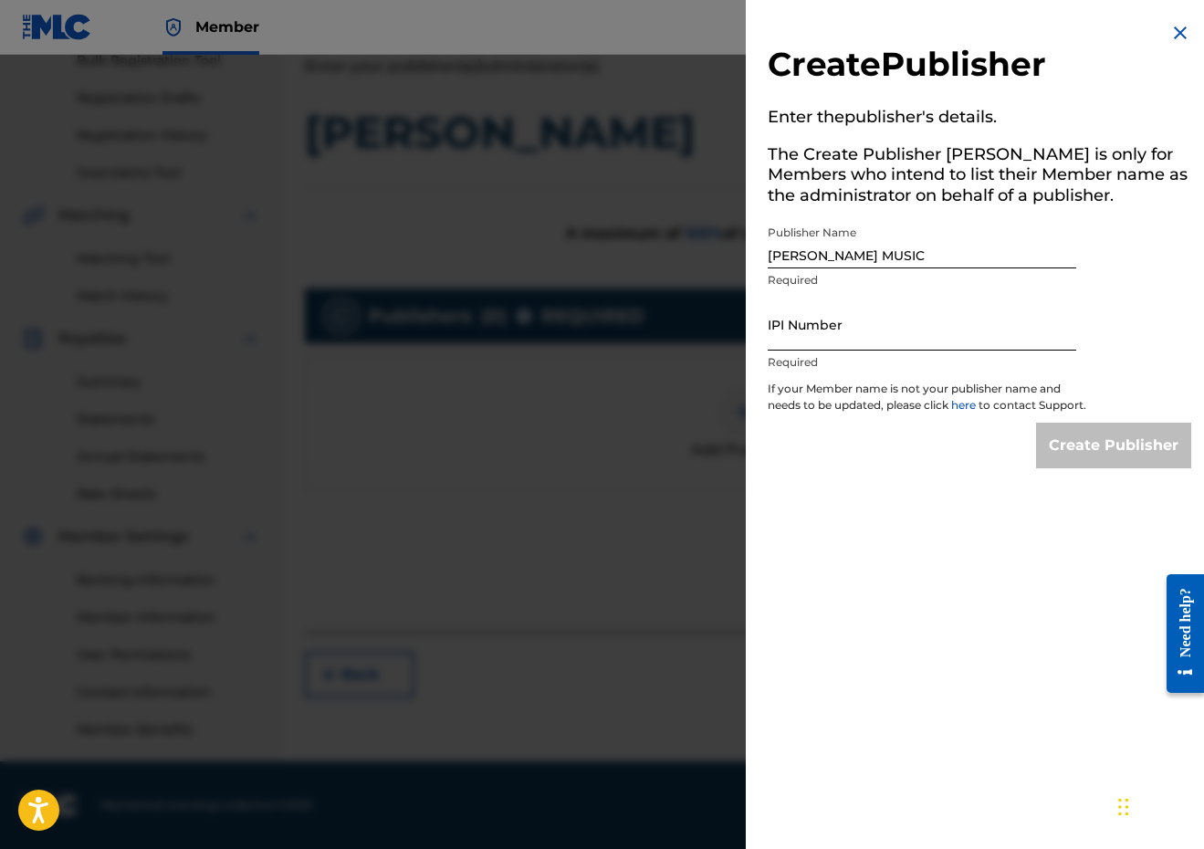
paste input "00338805642"
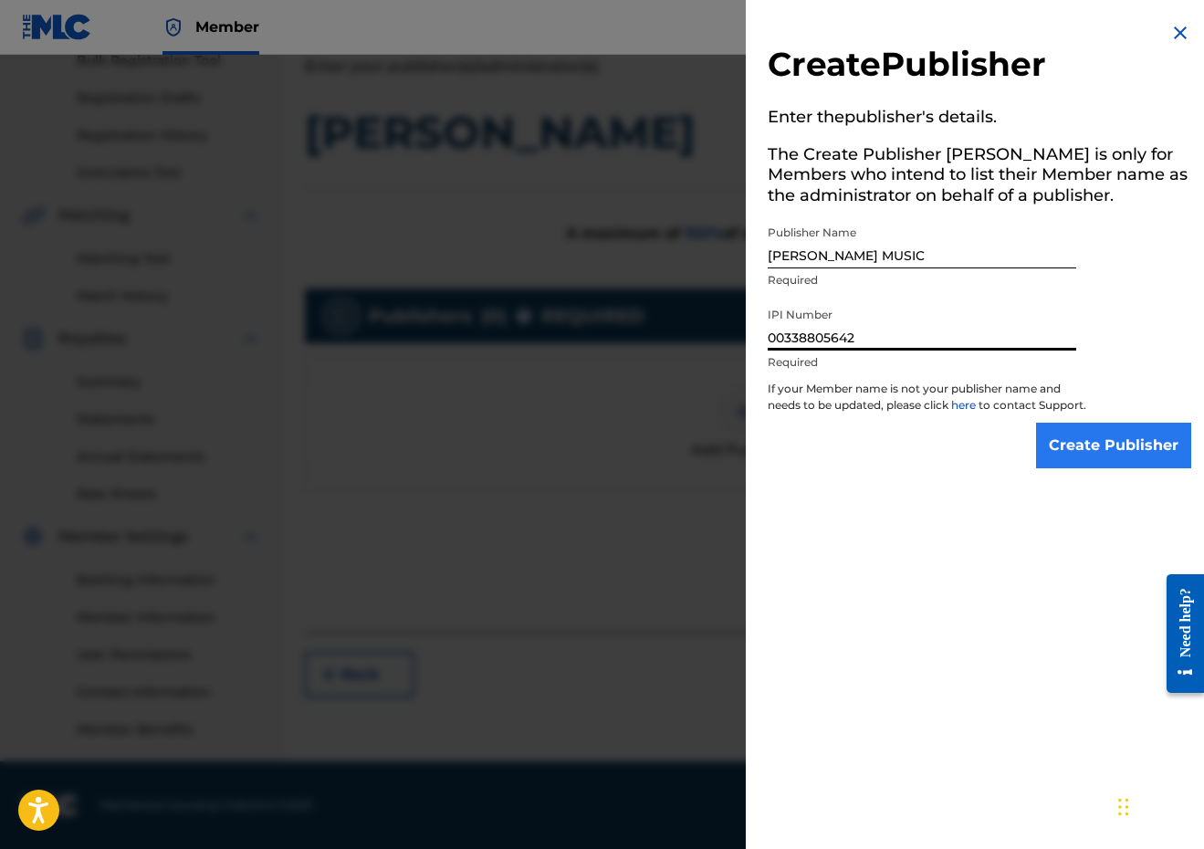
type input "00338805642"
click at [1074, 447] on input "Create Publisher" at bounding box center [1113, 446] width 155 height 46
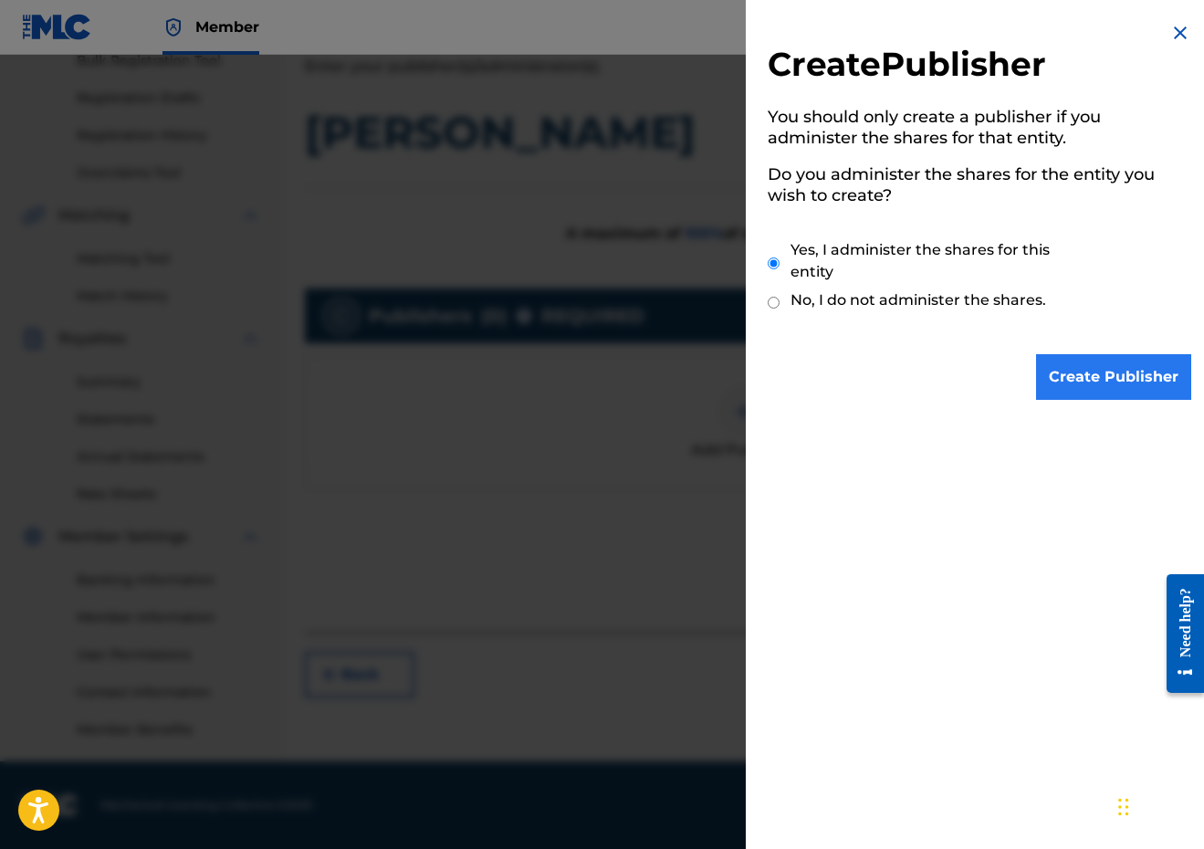
click at [1096, 373] on input "Create Publisher" at bounding box center [1113, 377] width 155 height 46
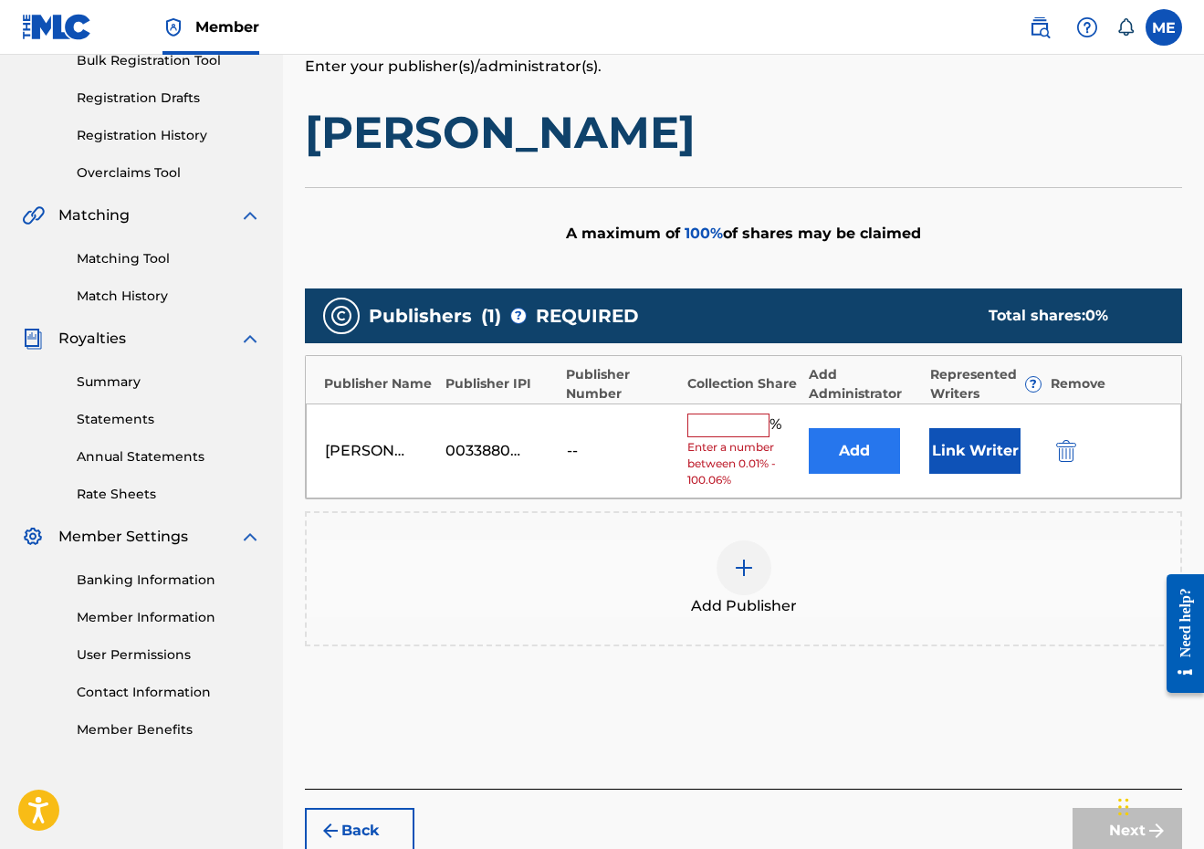
click at [861, 433] on button "Add" at bounding box center [854, 451] width 91 height 46
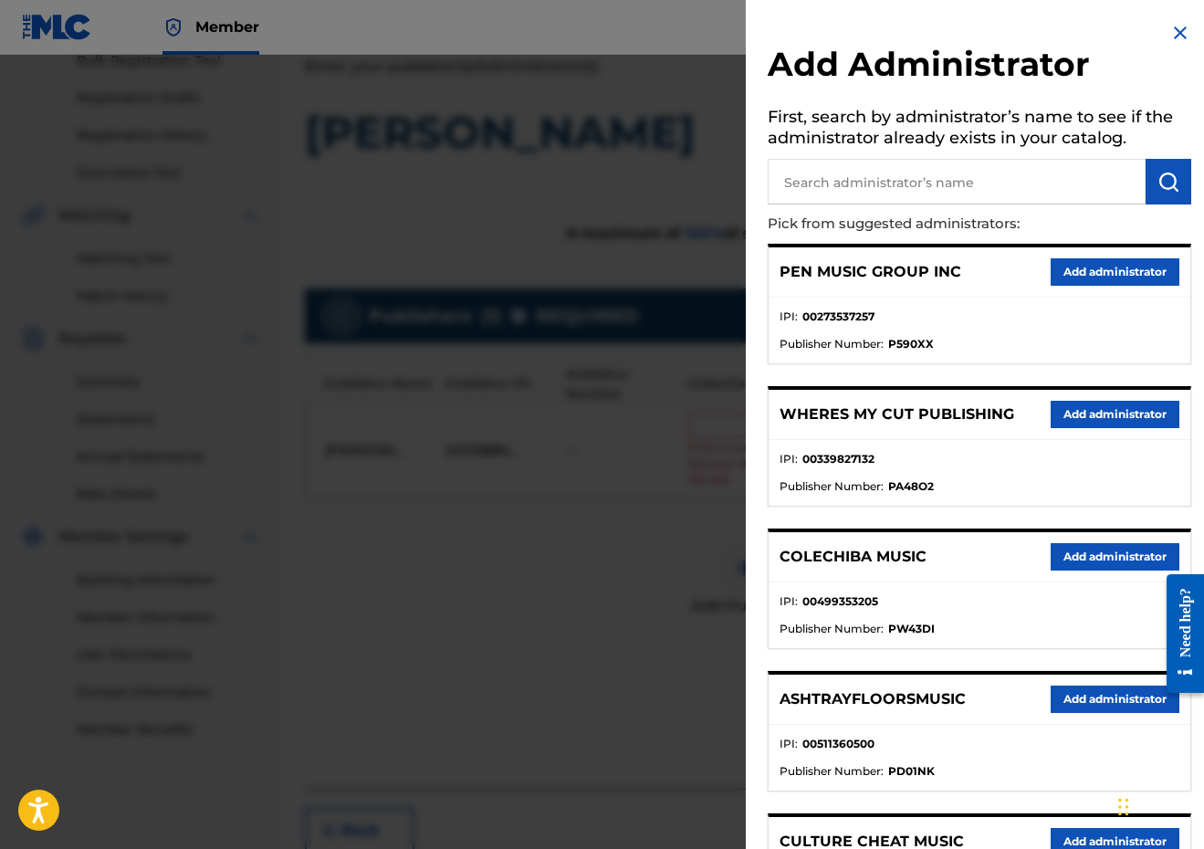
click at [1013, 185] on input "text" at bounding box center [957, 182] width 378 height 46
type input "PENSIVE"
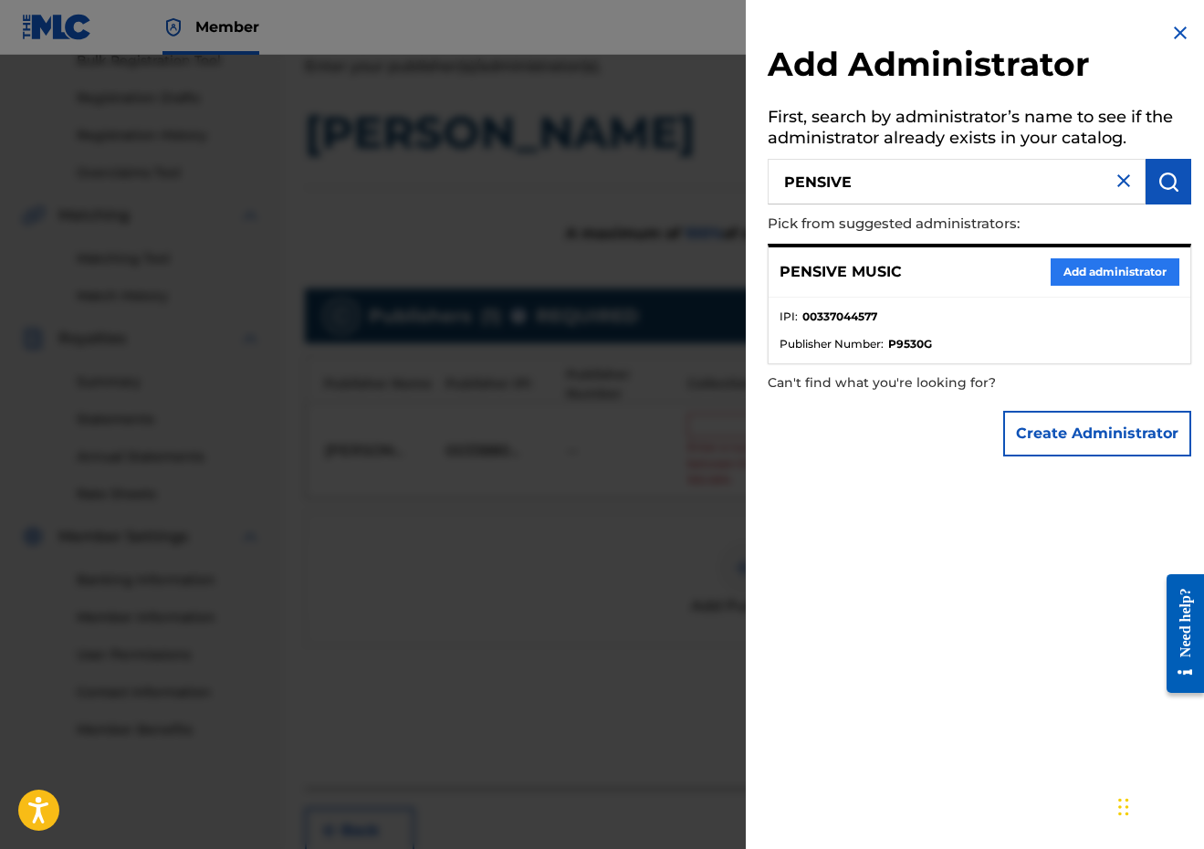
click at [1150, 279] on button "Add administrator" at bounding box center [1115, 271] width 129 height 27
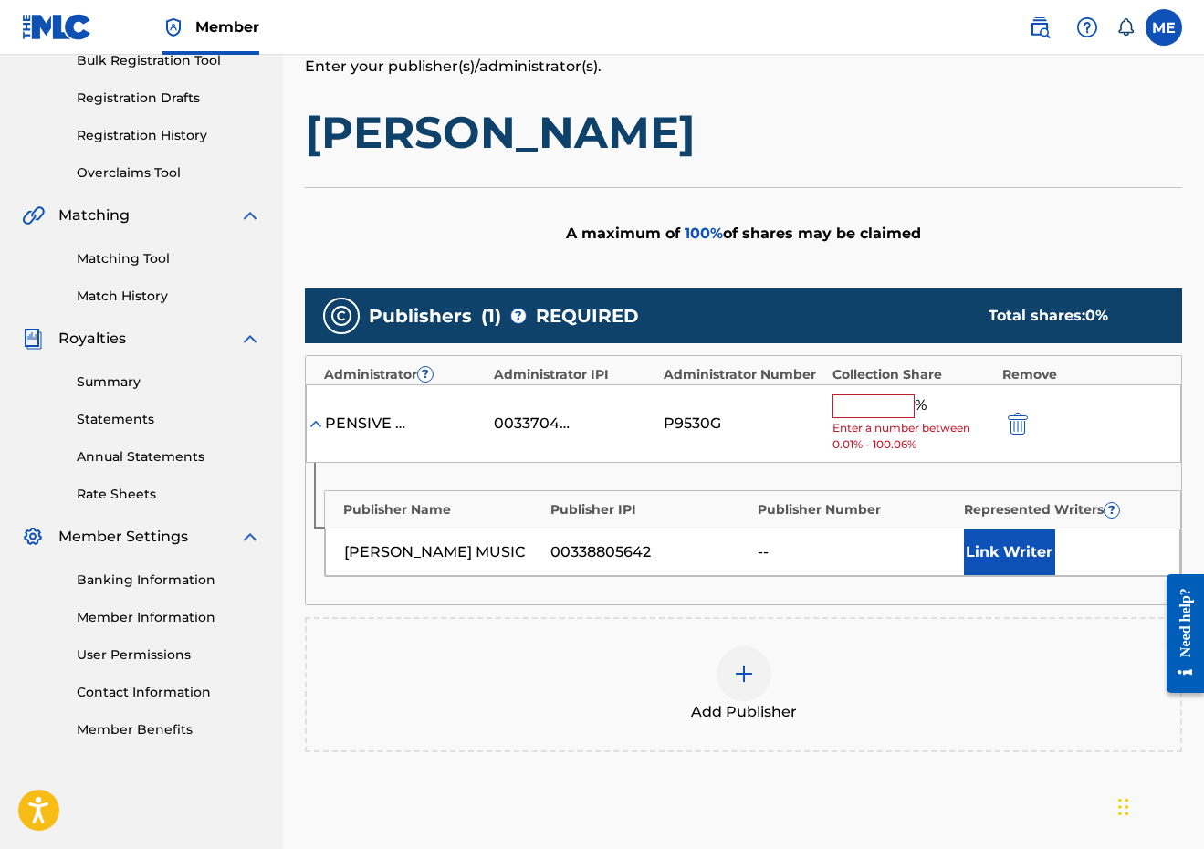
click at [858, 402] on input "text" at bounding box center [874, 406] width 82 height 24
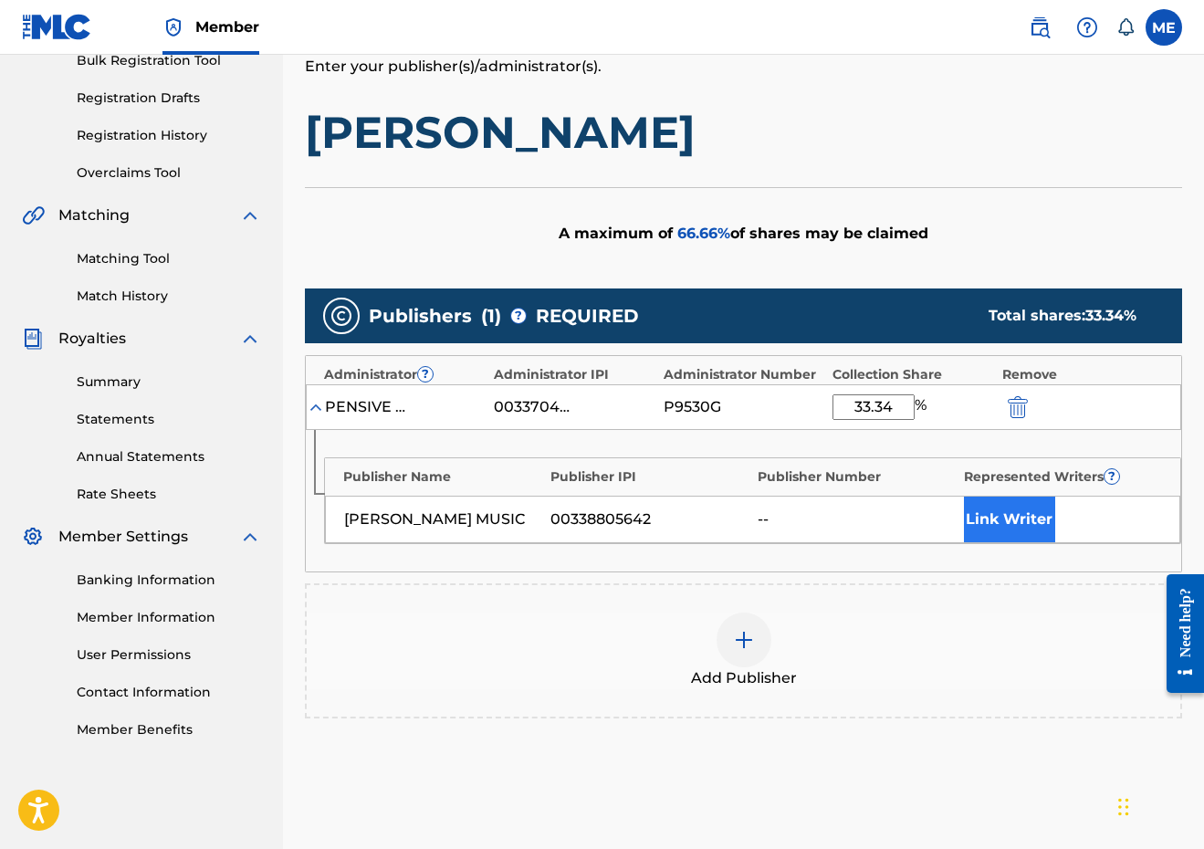
type input "33.34"
click at [1017, 526] on button "Link Writer" at bounding box center [1009, 520] width 91 height 46
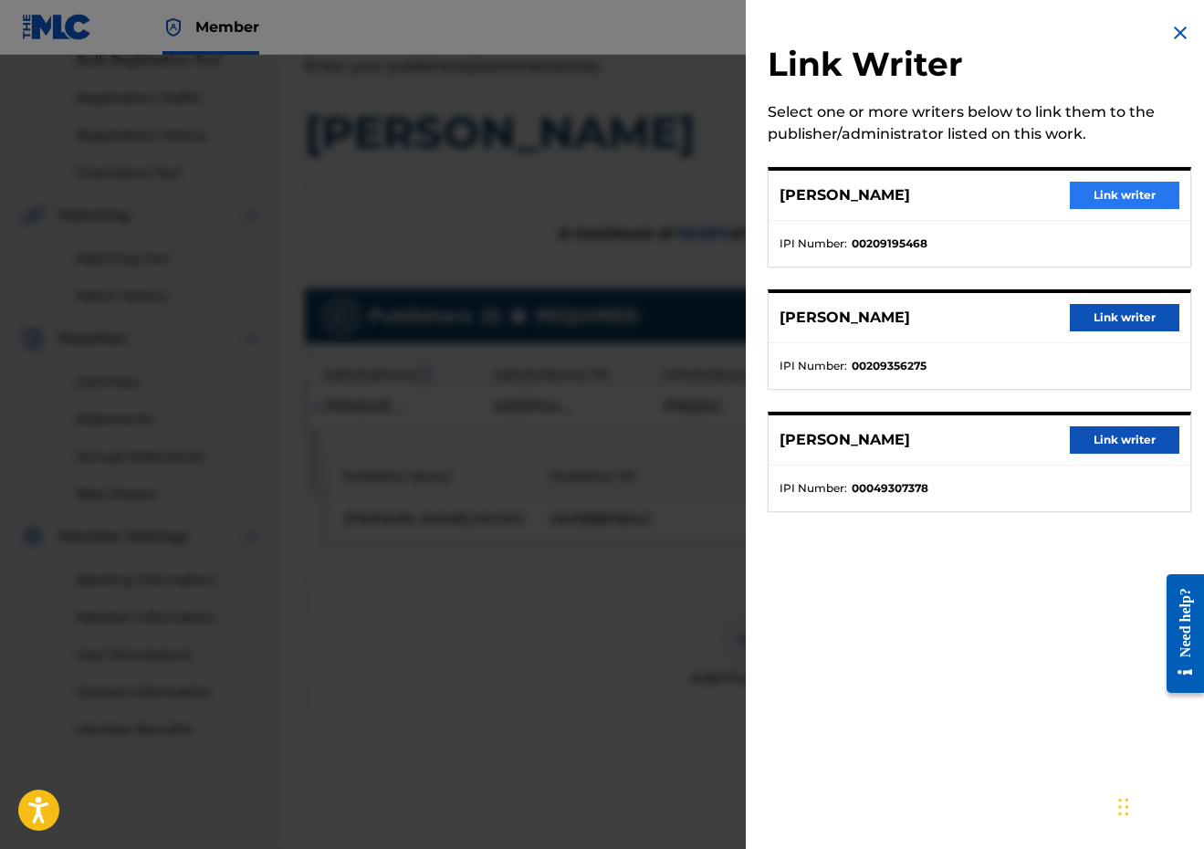
click at [1126, 195] on button "Link writer" at bounding box center [1125, 195] width 110 height 27
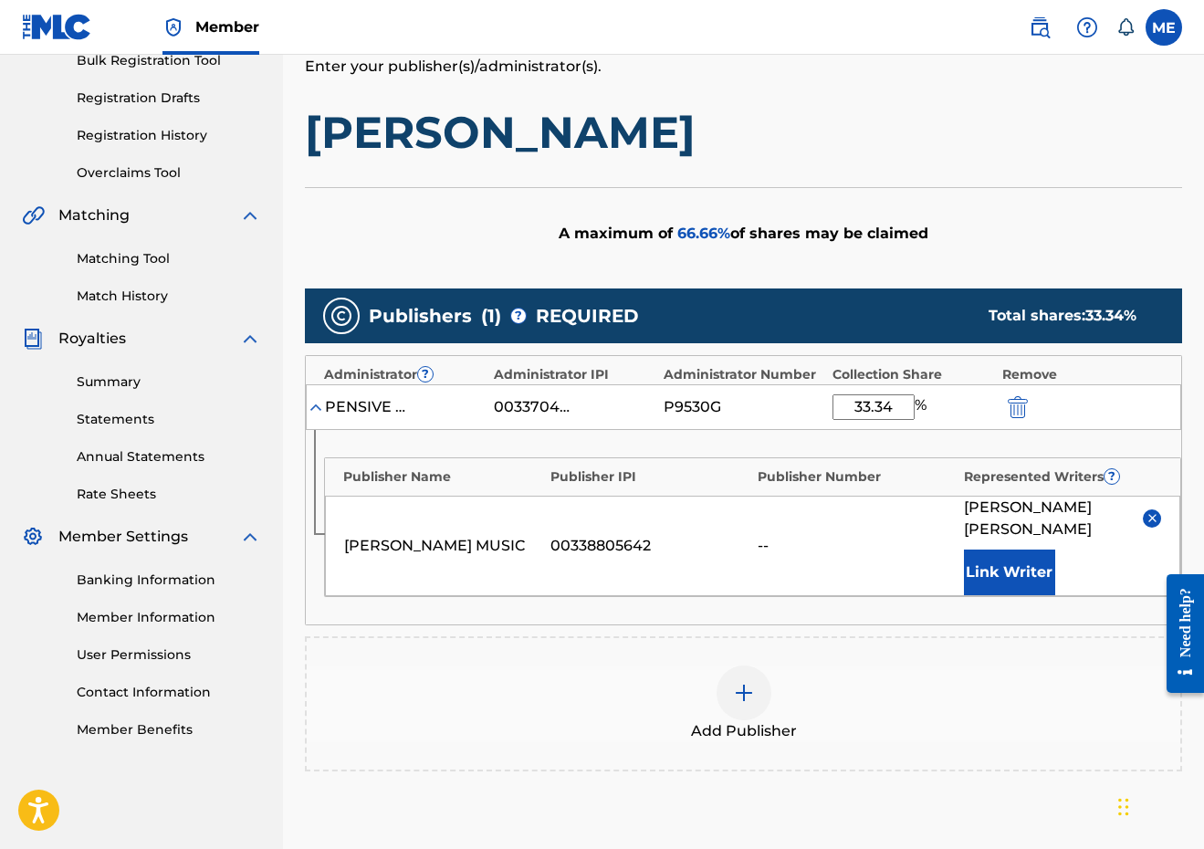
click at [1160, 497] on div "ALBERT CABRERA" at bounding box center [1062, 519] width 197 height 44
click at [1155, 511] on img at bounding box center [1153, 518] width 14 height 14
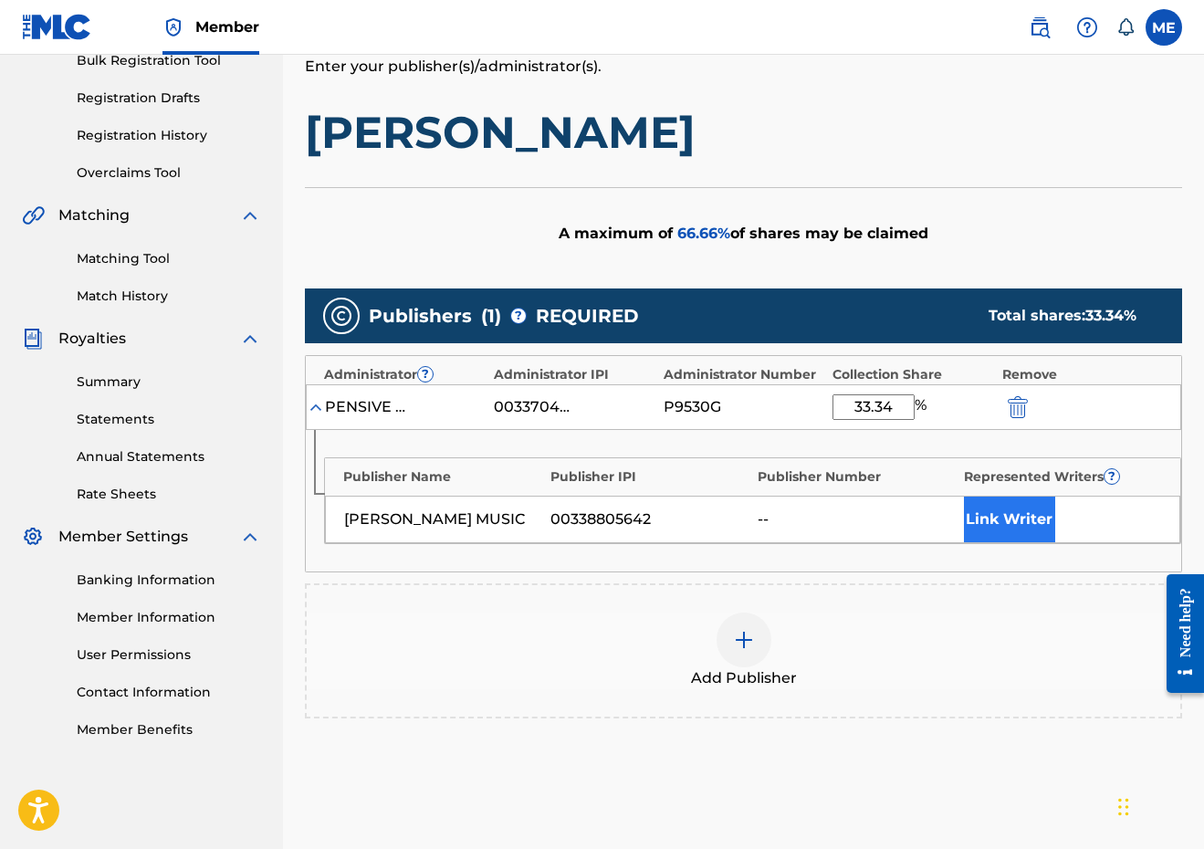
click at [1012, 505] on button "Link Writer" at bounding box center [1009, 520] width 91 height 46
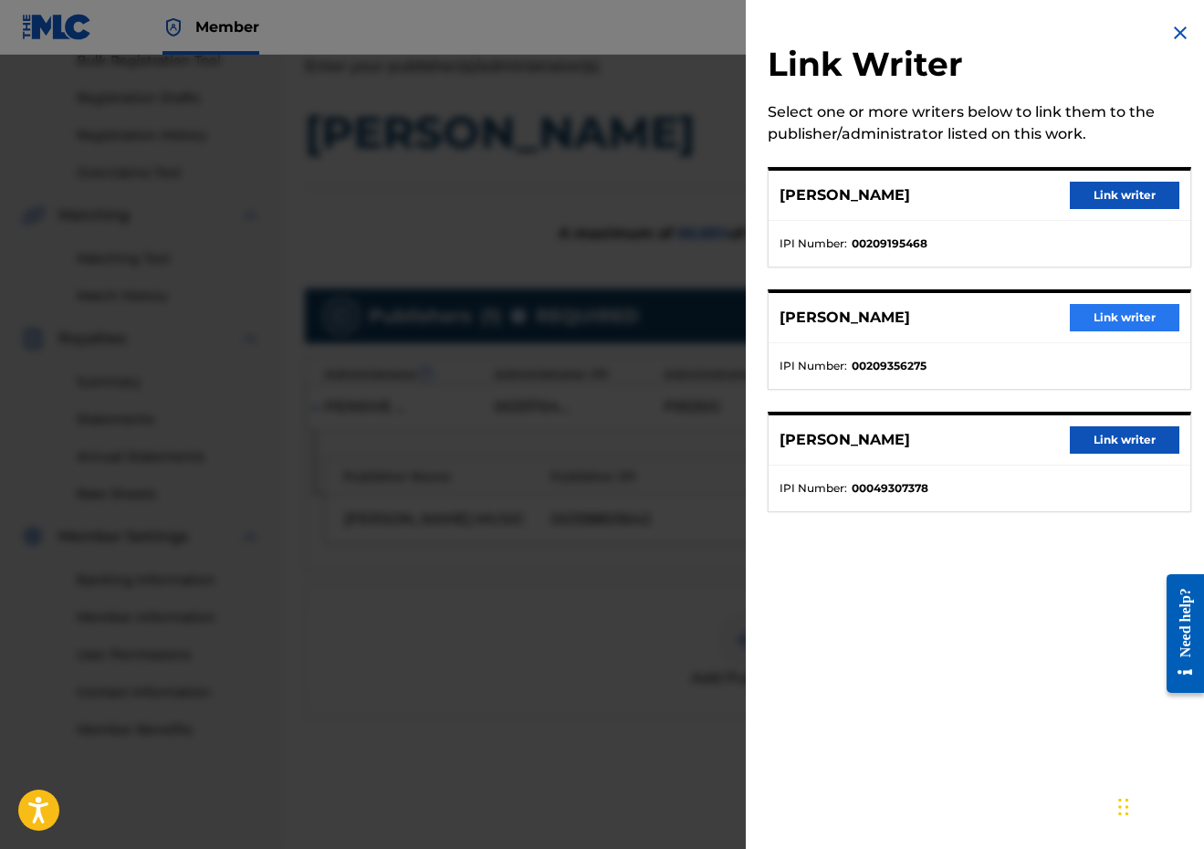
click at [1111, 325] on button "Link writer" at bounding box center [1125, 317] width 110 height 27
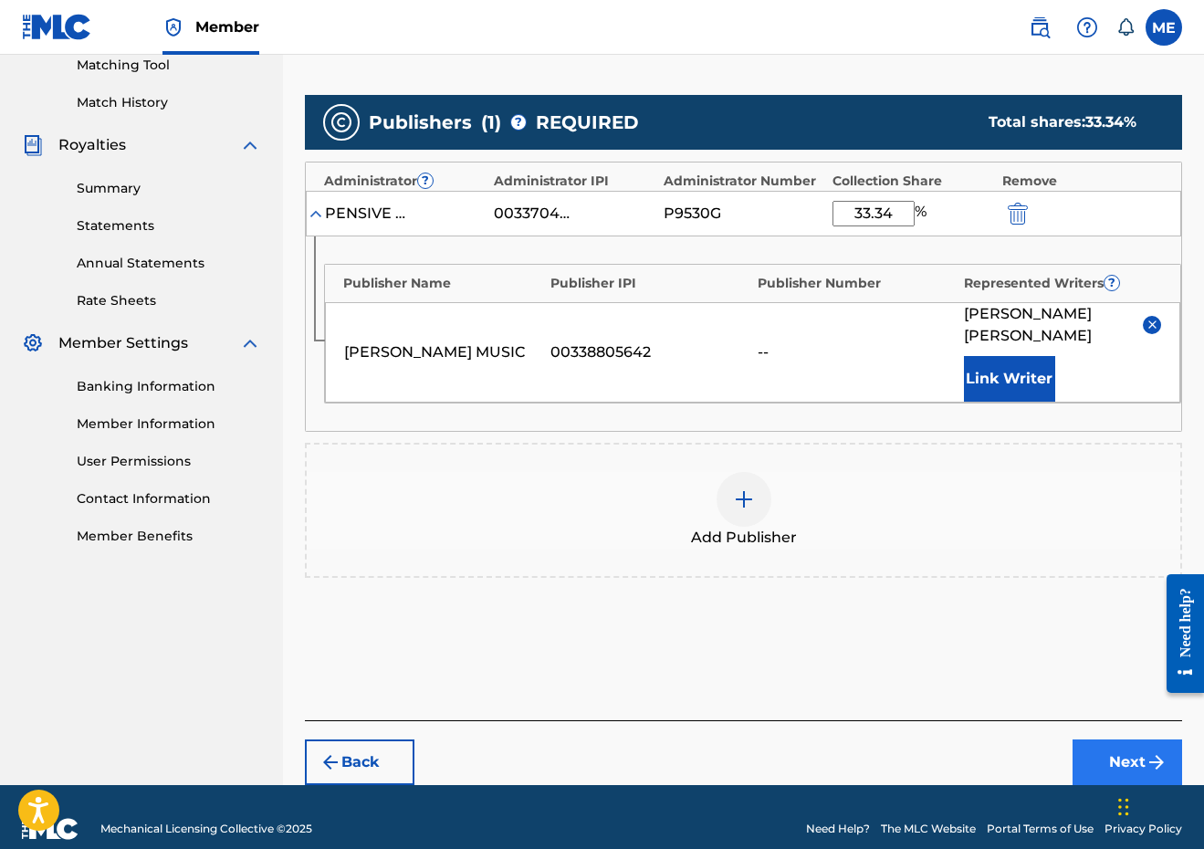
scroll to position [392, 0]
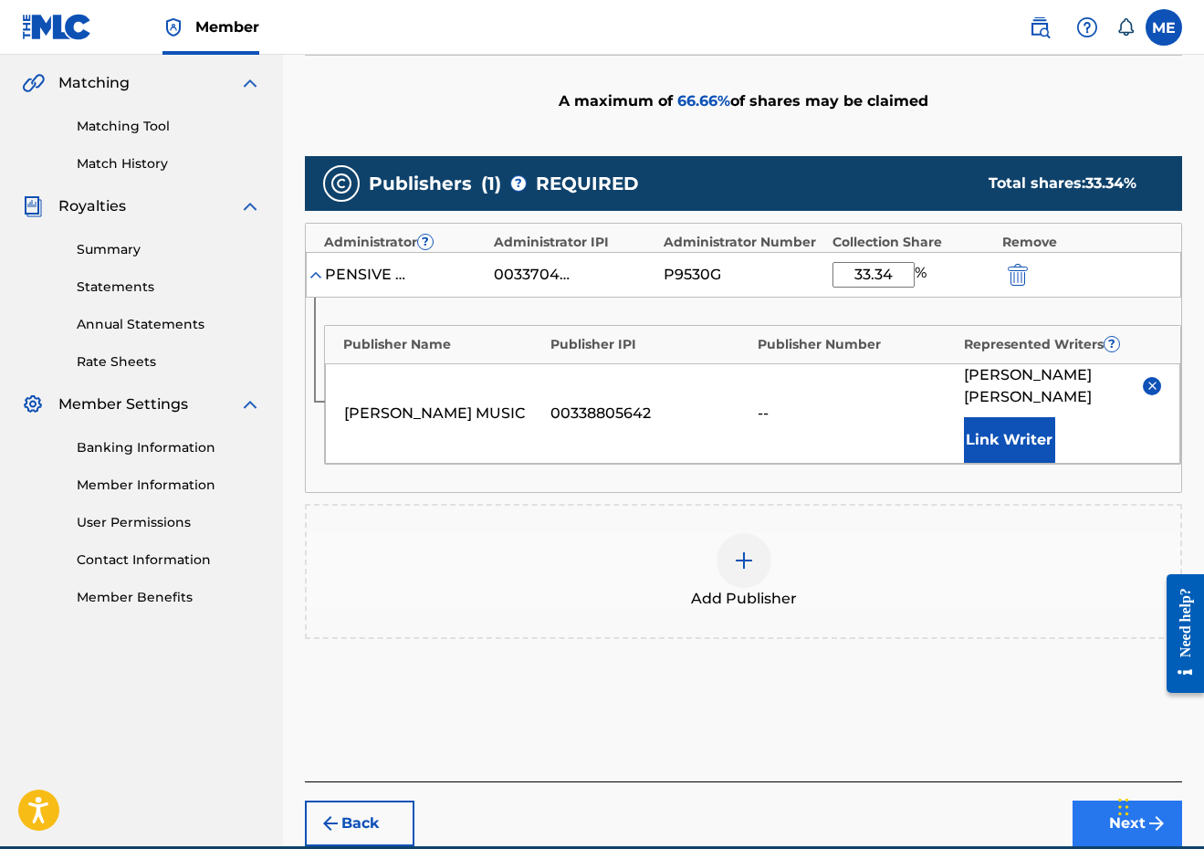
click at [1115, 801] on button "Next" at bounding box center [1128, 824] width 110 height 46
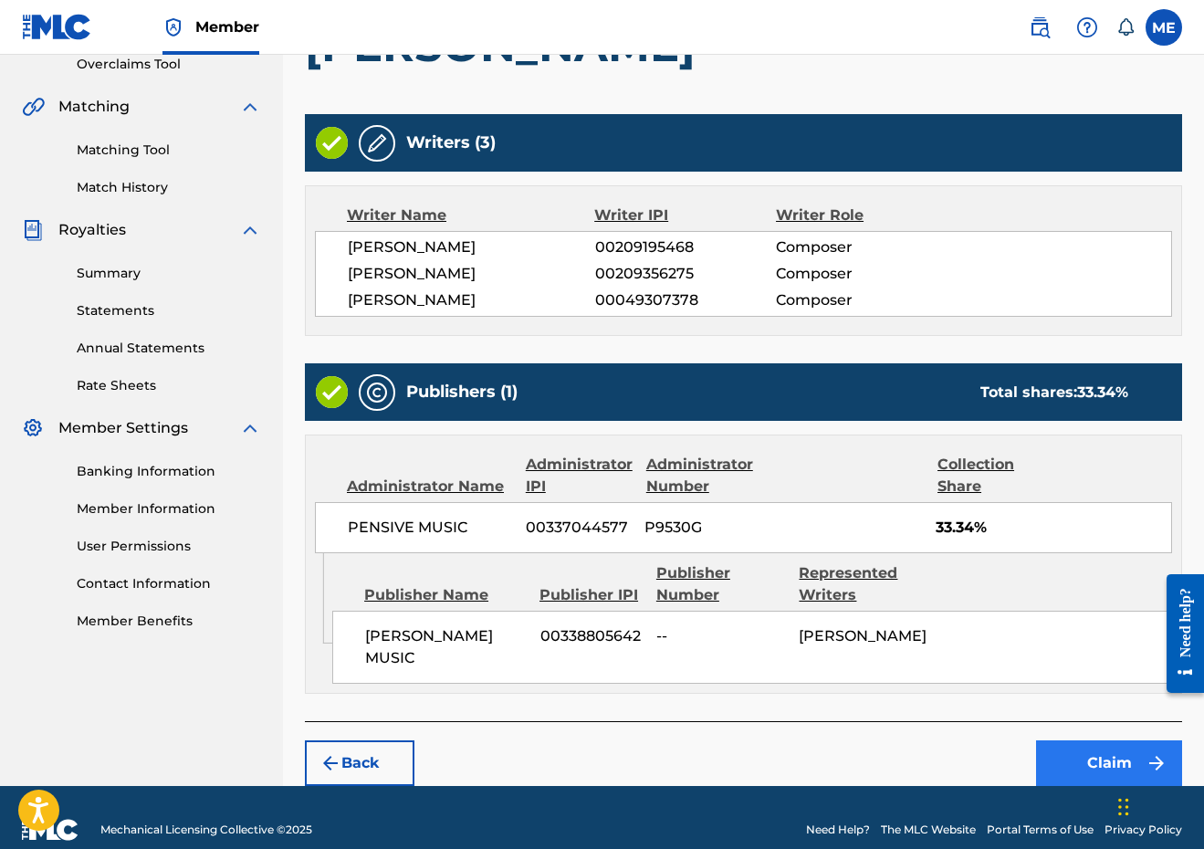
click at [1088, 744] on button "Claim" at bounding box center [1109, 764] width 146 height 46
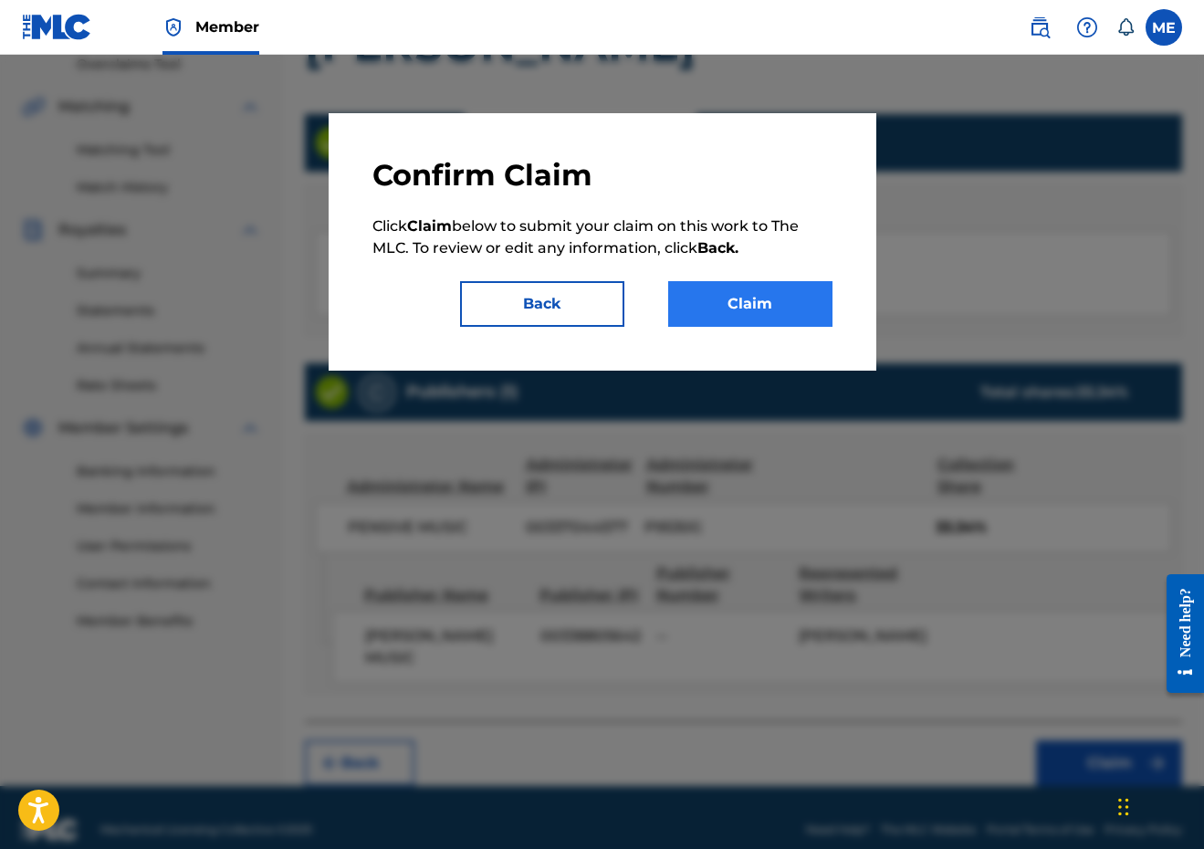
click at [787, 312] on button "Claim" at bounding box center [750, 304] width 164 height 46
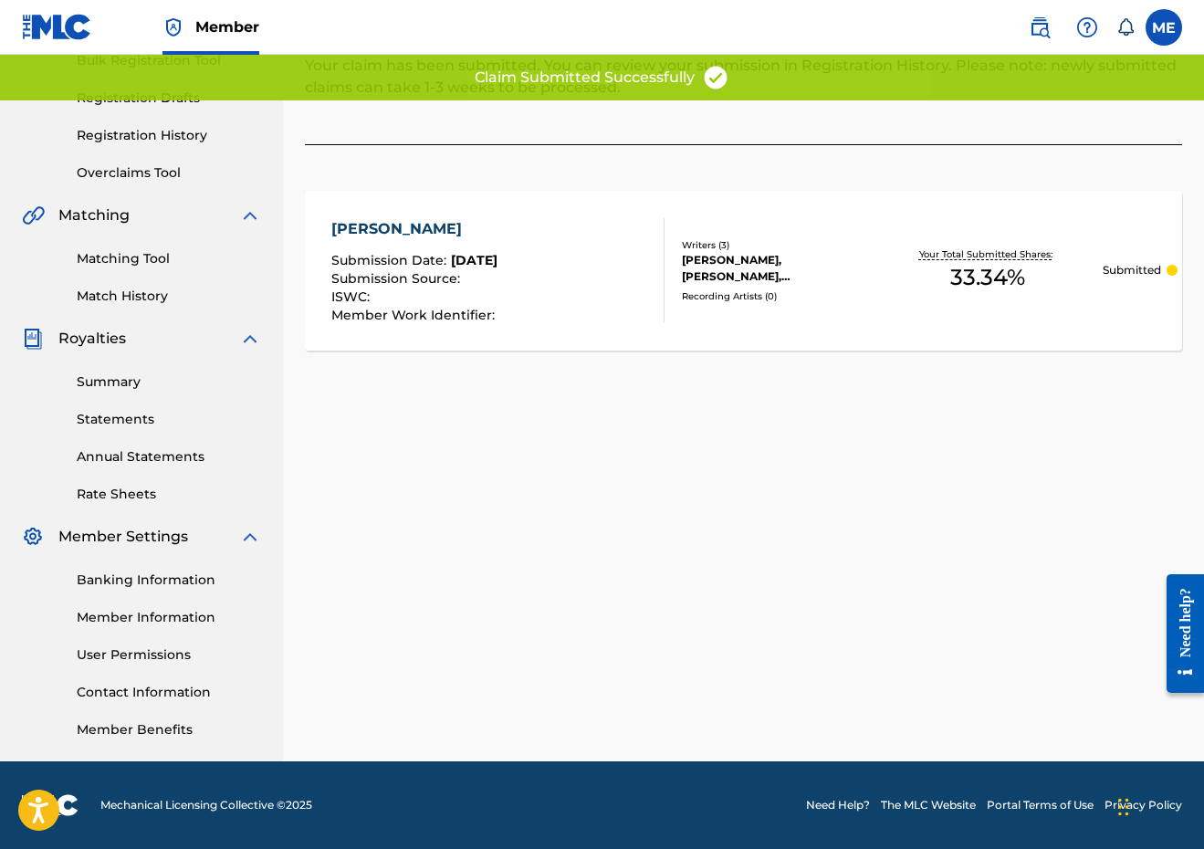
scroll to position [283, 0]
